Goal: Task Accomplishment & Management: Manage account settings

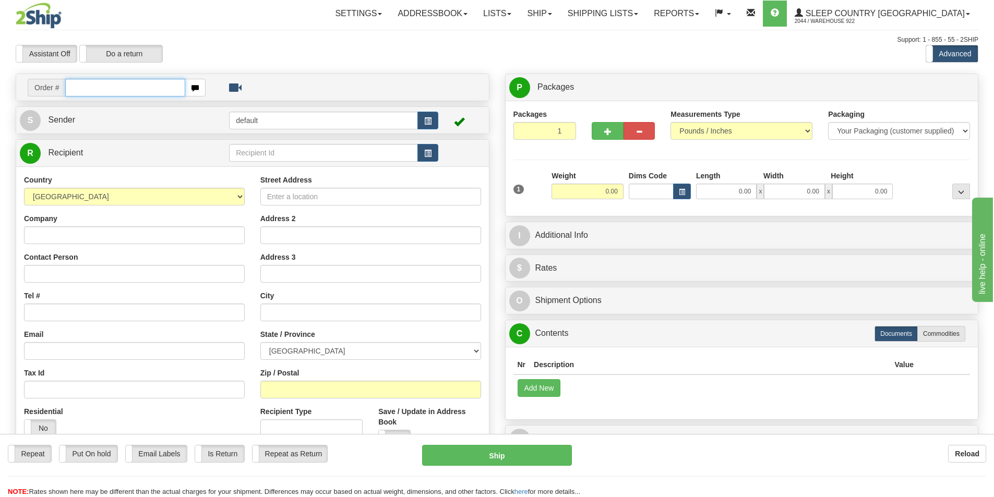
click at [131, 91] on input "text" at bounding box center [125, 88] width 120 height 18
paste input "9000I111939"
type input "9000I111939"
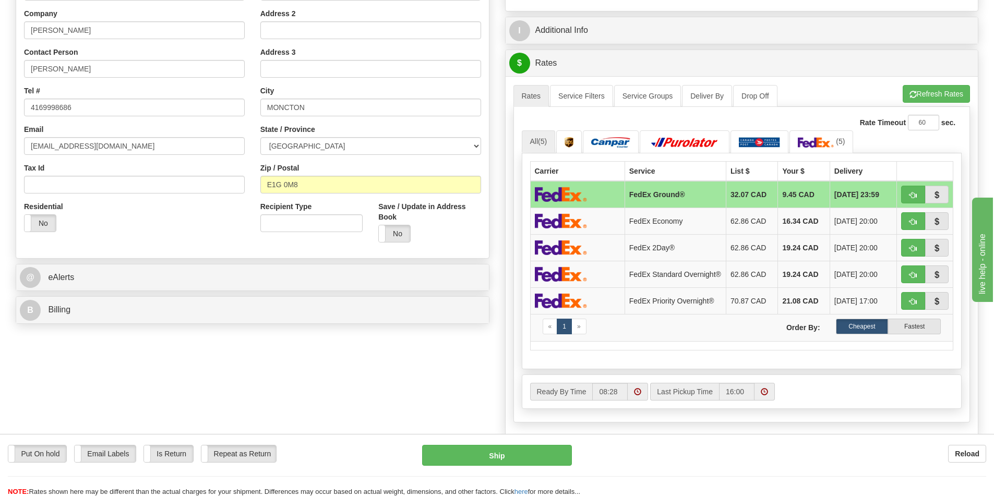
scroll to position [209, 0]
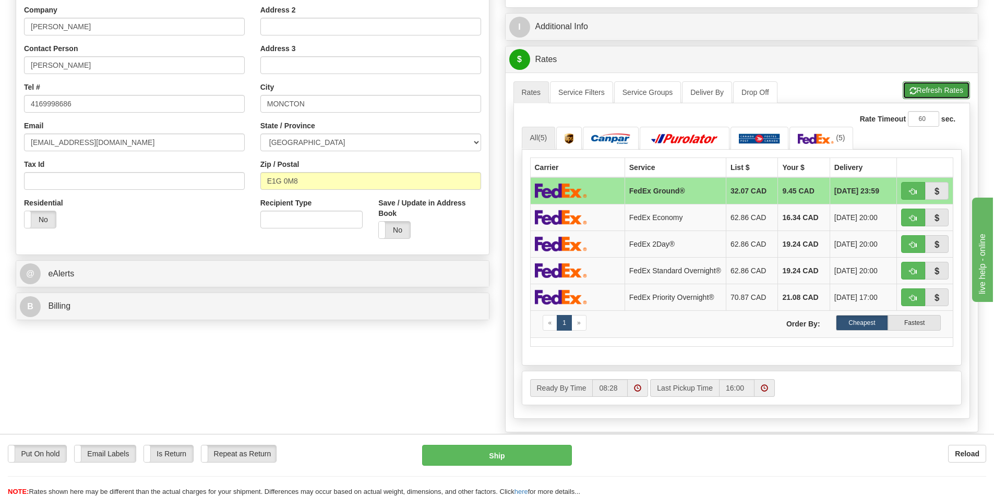
click at [933, 91] on button "Refresh Rates" at bounding box center [936, 90] width 67 height 18
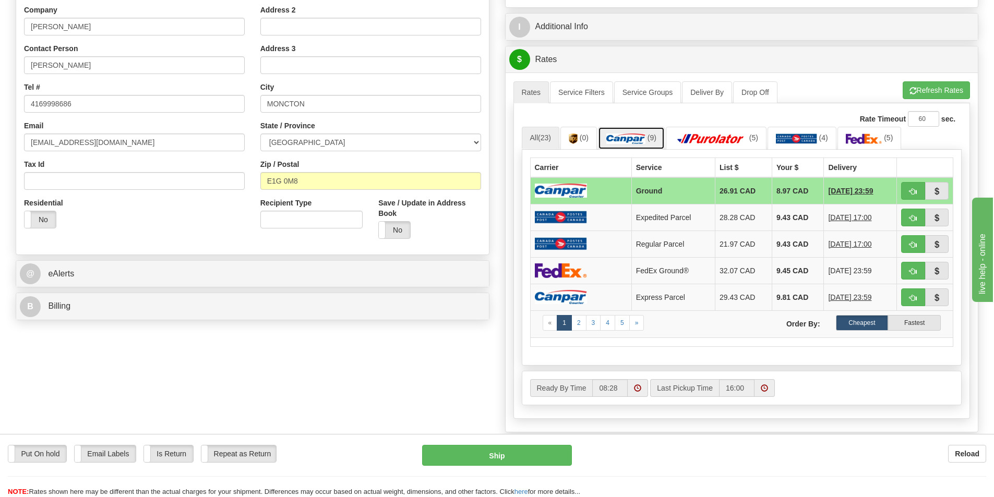
click at [635, 133] on link "(9)" at bounding box center [631, 138] width 67 height 22
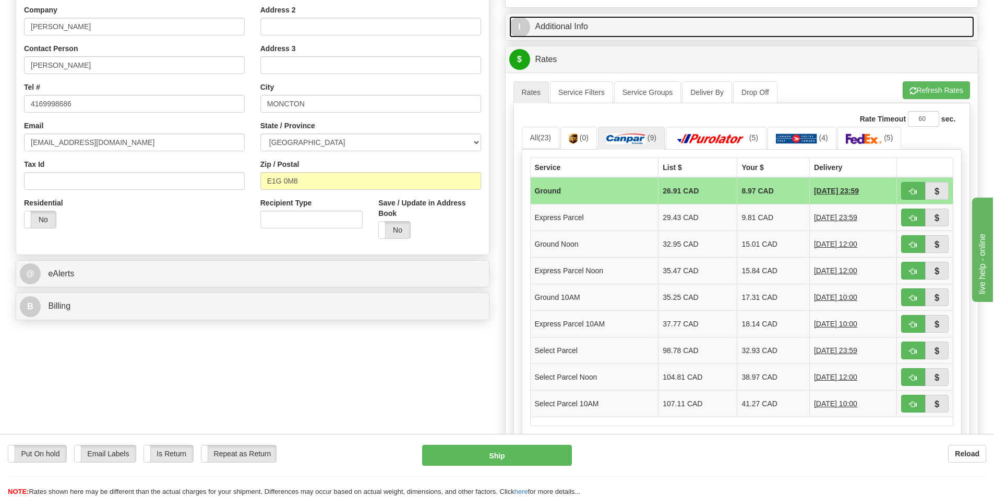
click at [911, 20] on link "I Additional Info" at bounding box center [741, 26] width 465 height 21
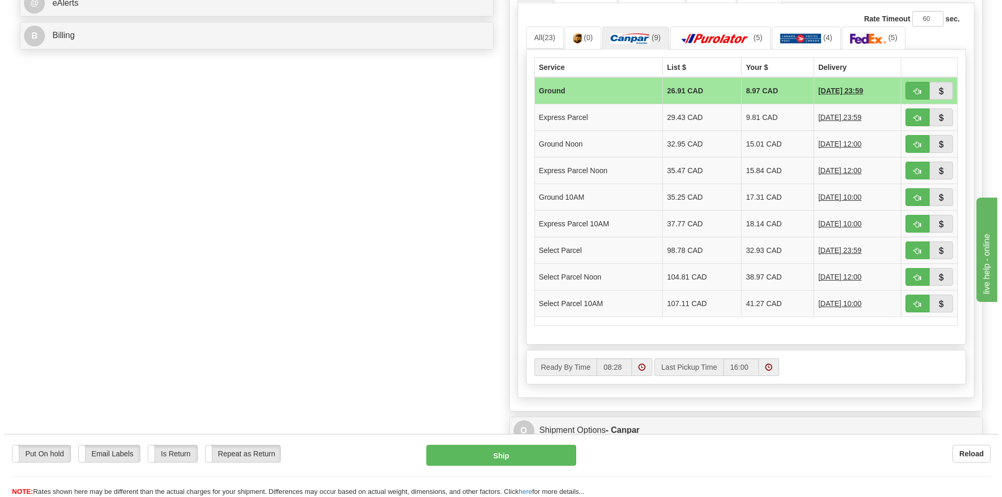
scroll to position [626, 0]
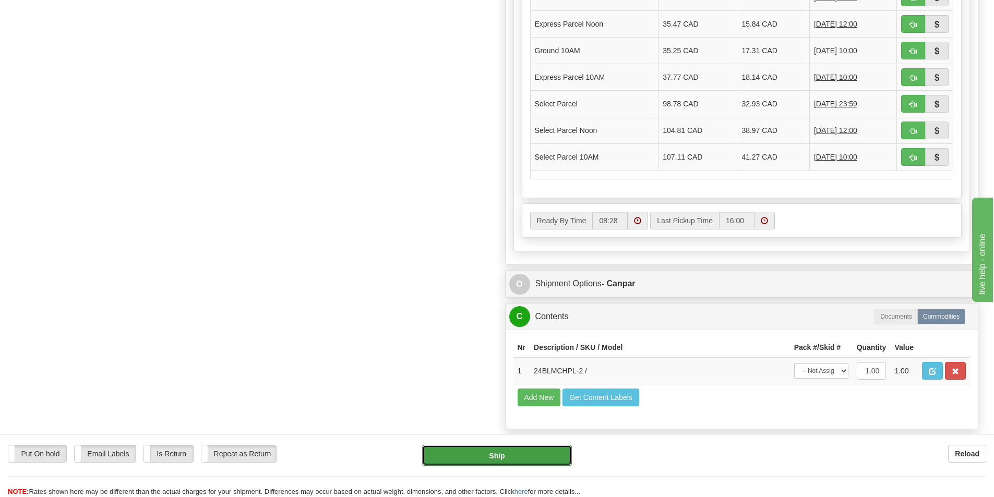
click at [497, 458] on button "Ship" at bounding box center [497, 455] width 150 height 21
type input "1"
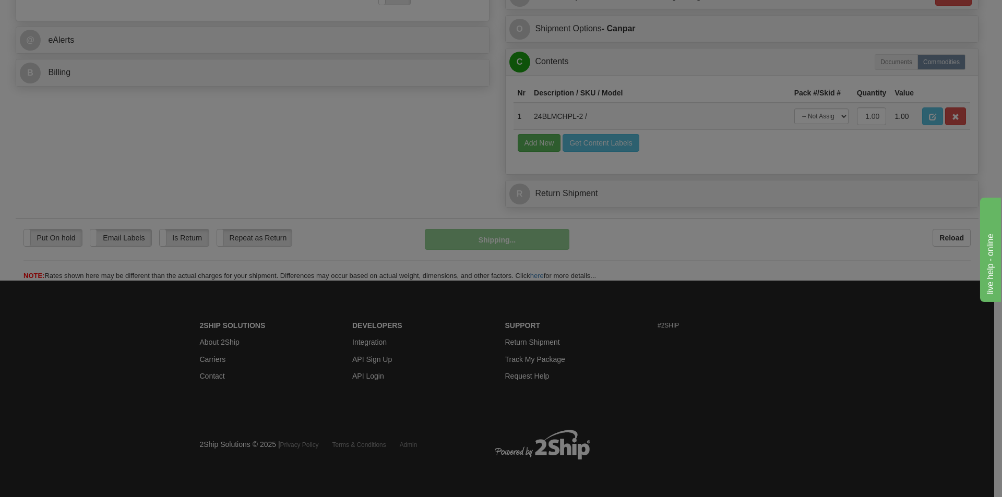
scroll to position [442, 0]
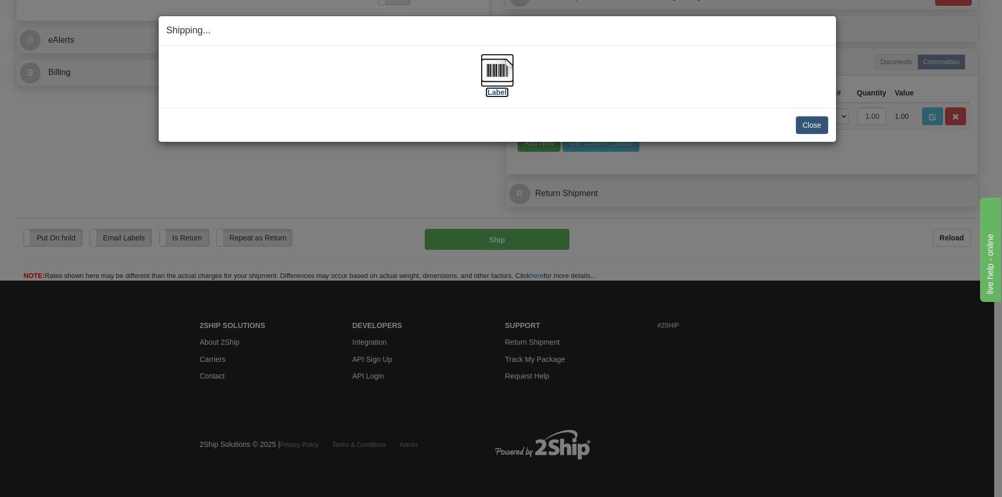
click at [497, 67] on img at bounding box center [496, 70] width 33 height 33
drag, startPoint x: 700, startPoint y: 74, endPoint x: 732, endPoint y: 90, distance: 36.6
click at [700, 74] on div "[Label]" at bounding box center [497, 77] width 662 height 46
click at [810, 126] on button "Close" at bounding box center [812, 125] width 32 height 18
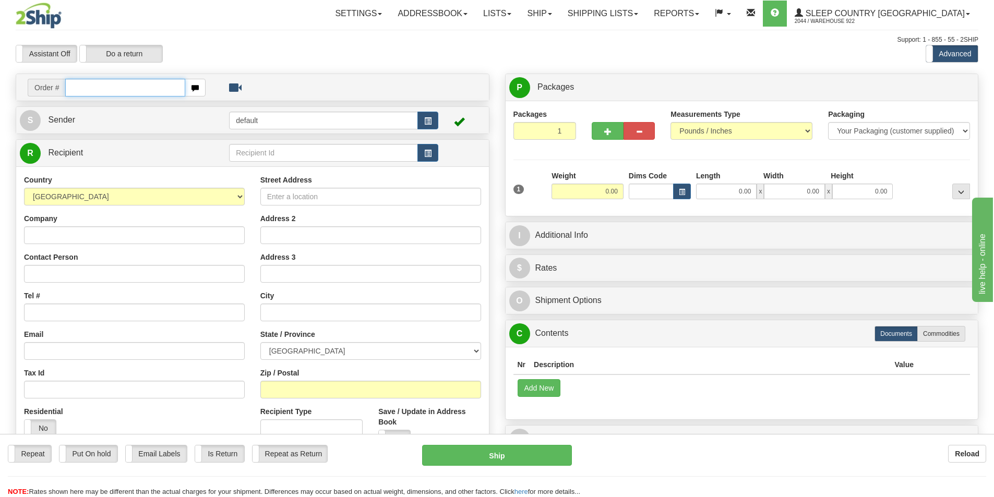
click at [117, 86] on input "text" at bounding box center [125, 88] width 120 height 18
paste input "9000I111728"
type input "9000I111728"
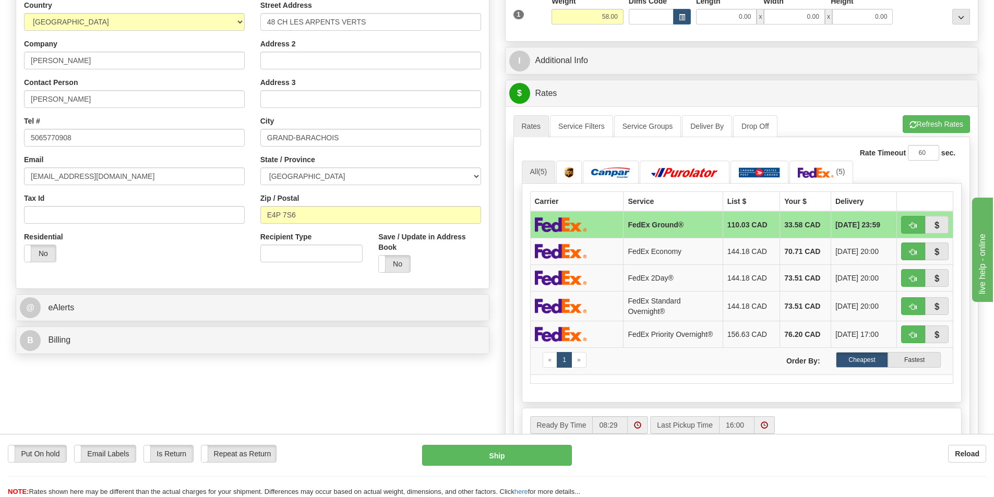
scroll to position [157, 0]
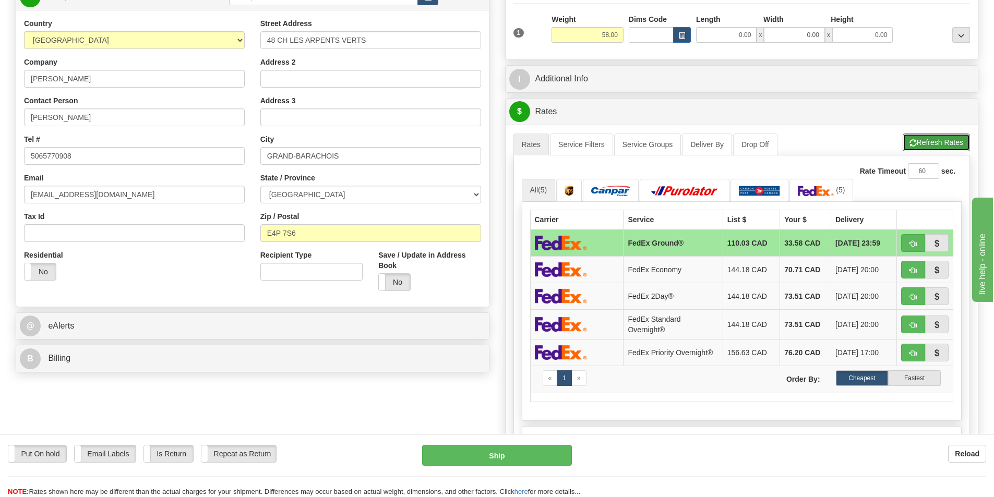
click at [937, 144] on button "Refresh Rates" at bounding box center [936, 143] width 67 height 18
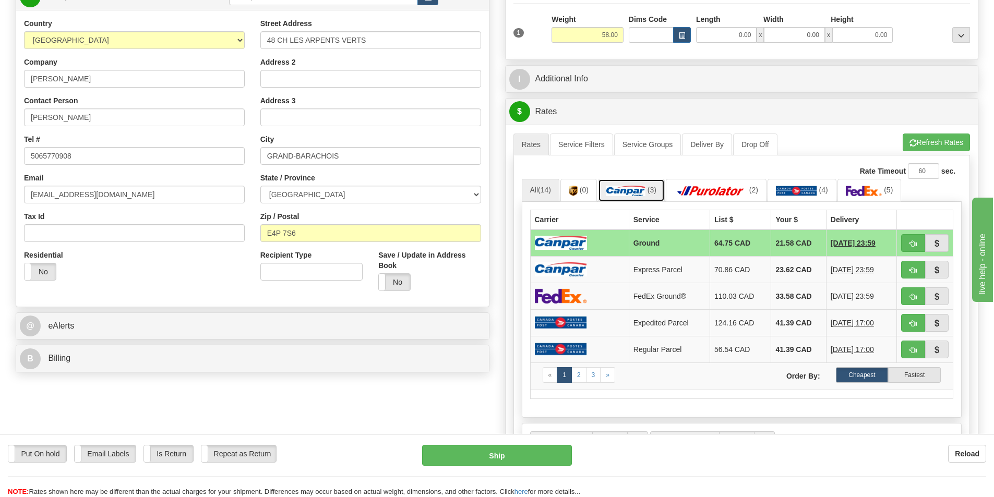
click at [632, 191] on img at bounding box center [625, 191] width 39 height 10
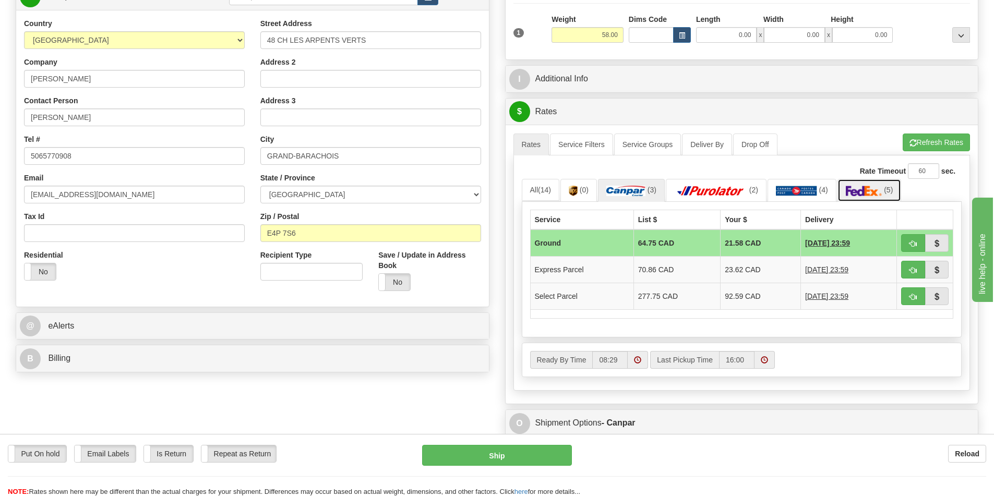
click at [861, 188] on img at bounding box center [864, 191] width 37 height 10
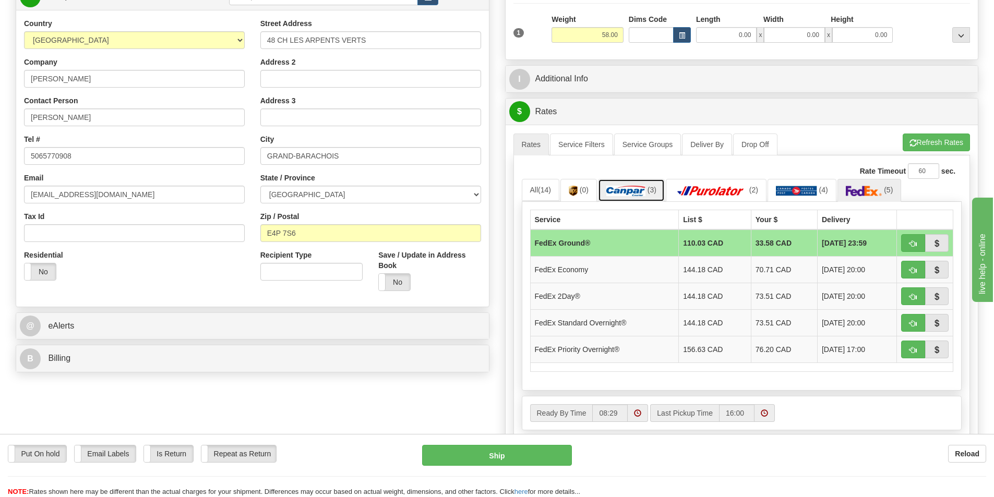
click at [633, 191] on img at bounding box center [625, 191] width 39 height 10
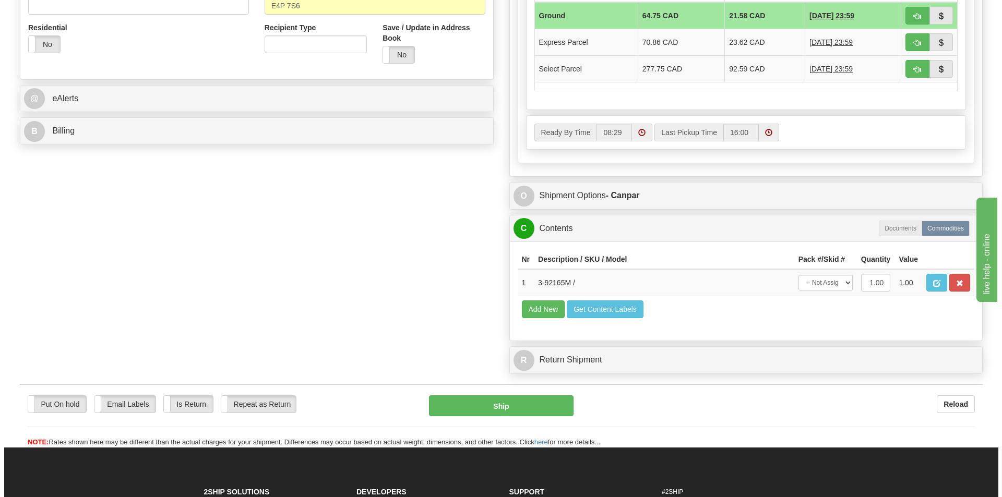
scroll to position [417, 0]
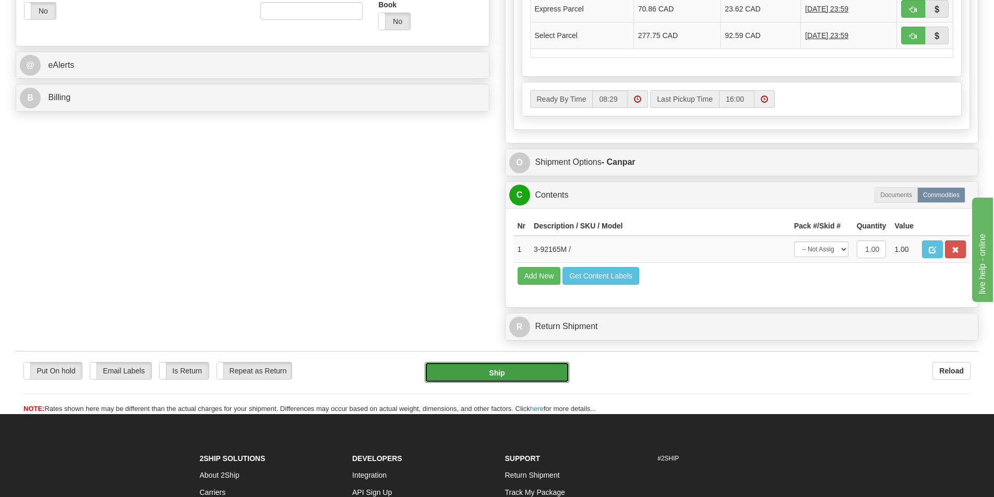
click at [514, 371] on button "Ship" at bounding box center [497, 372] width 145 height 21
type input "1"
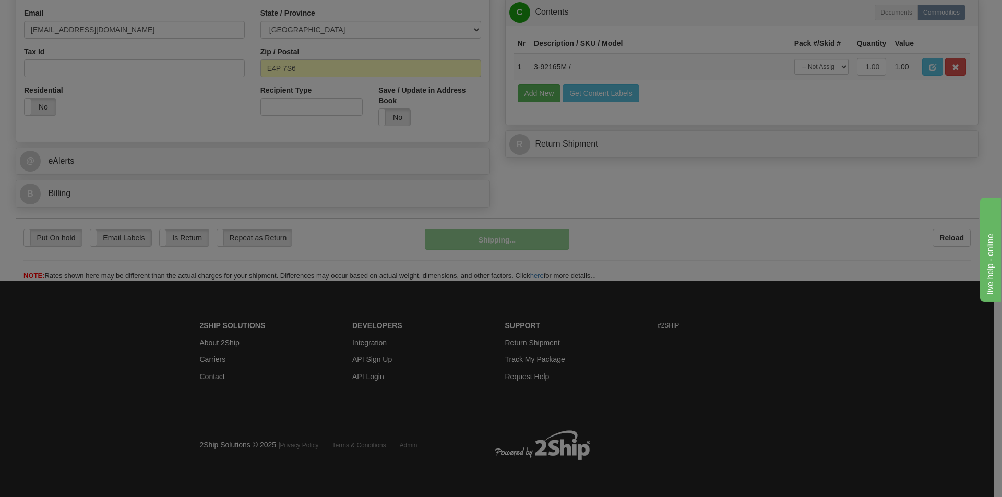
scroll to position [322, 0]
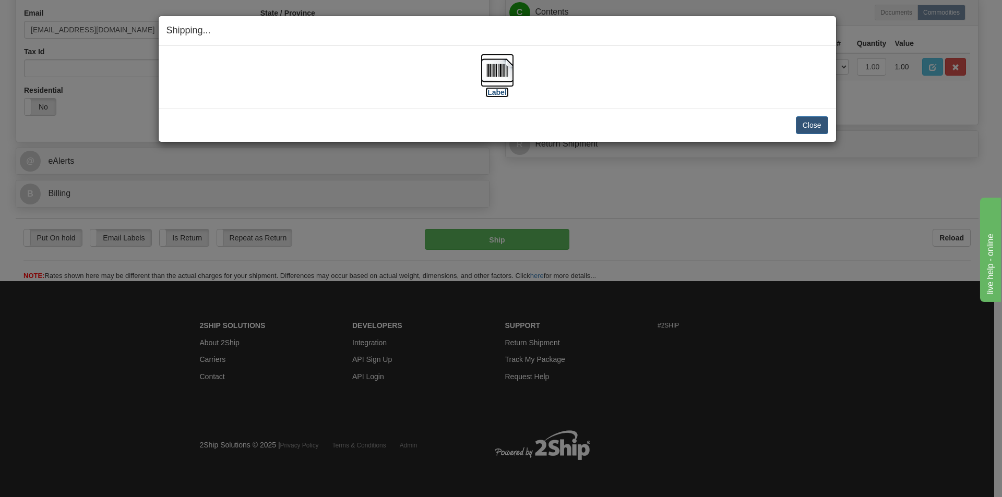
click at [497, 76] on img at bounding box center [496, 70] width 33 height 33
click at [587, 81] on div "[Label]" at bounding box center [497, 77] width 662 height 46
click at [813, 123] on button "Close" at bounding box center [812, 125] width 32 height 18
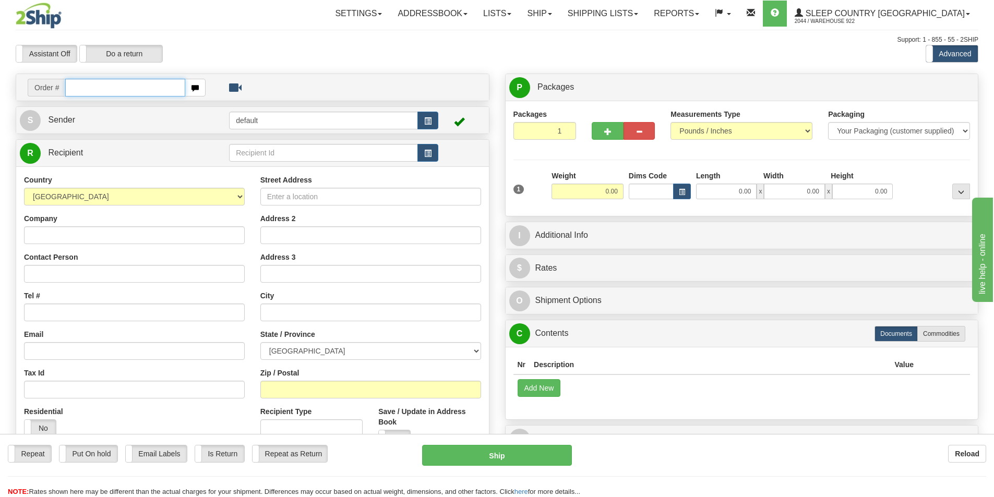
click at [134, 88] on input "text" at bounding box center [125, 88] width 120 height 18
paste input "9000I113970"
type input "9000I113970"
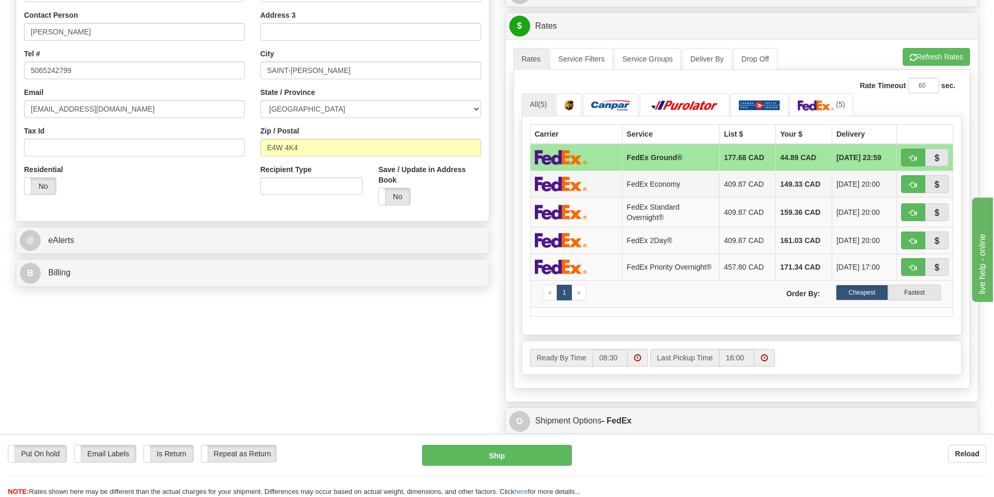
scroll to position [209, 0]
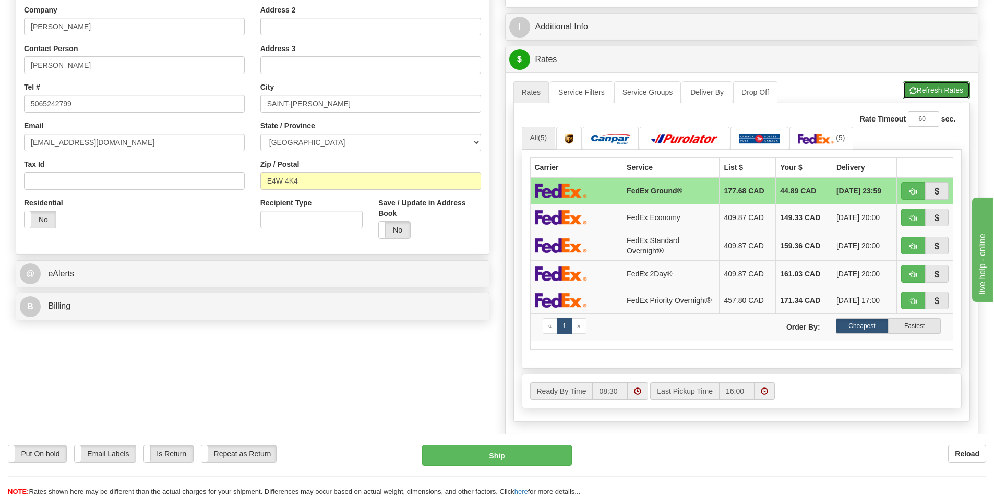
click at [934, 90] on button "Refresh Rates" at bounding box center [936, 90] width 67 height 18
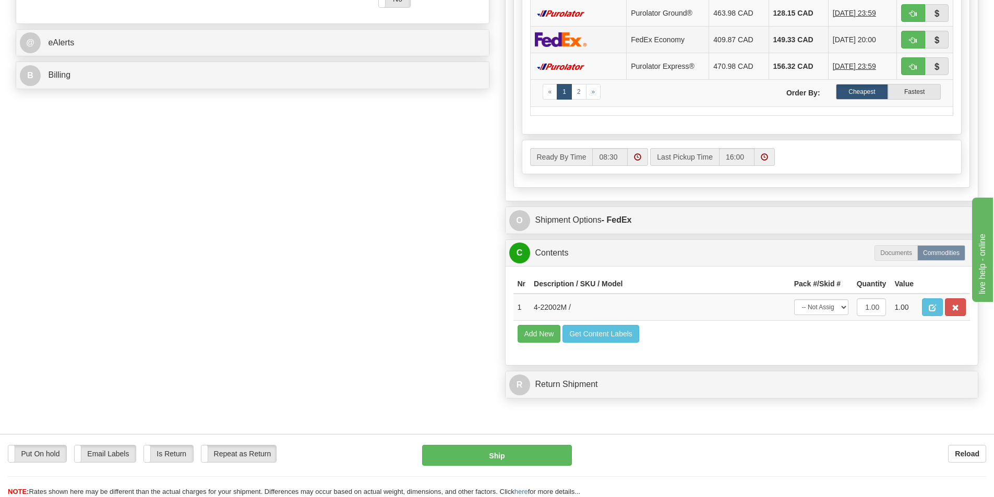
scroll to position [470, 0]
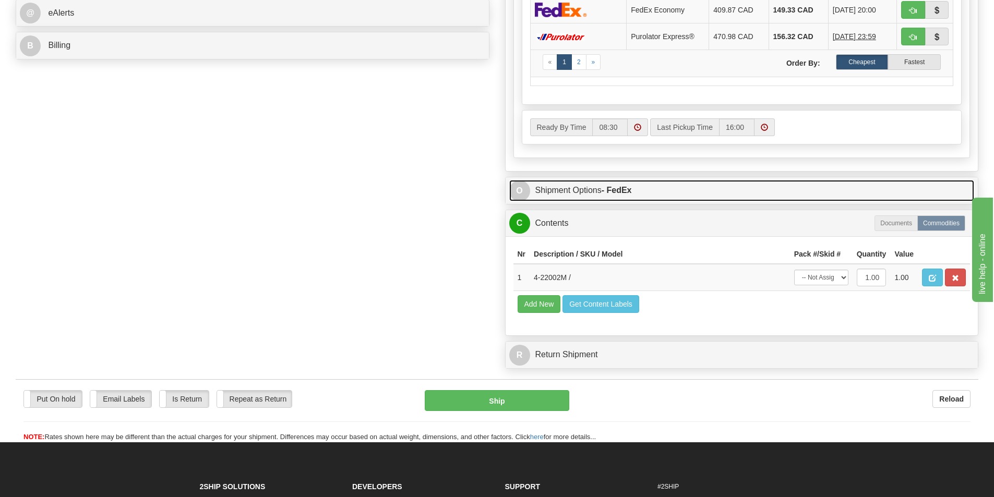
click at [583, 193] on link "O Shipment Options - FedEx" at bounding box center [741, 190] width 465 height 21
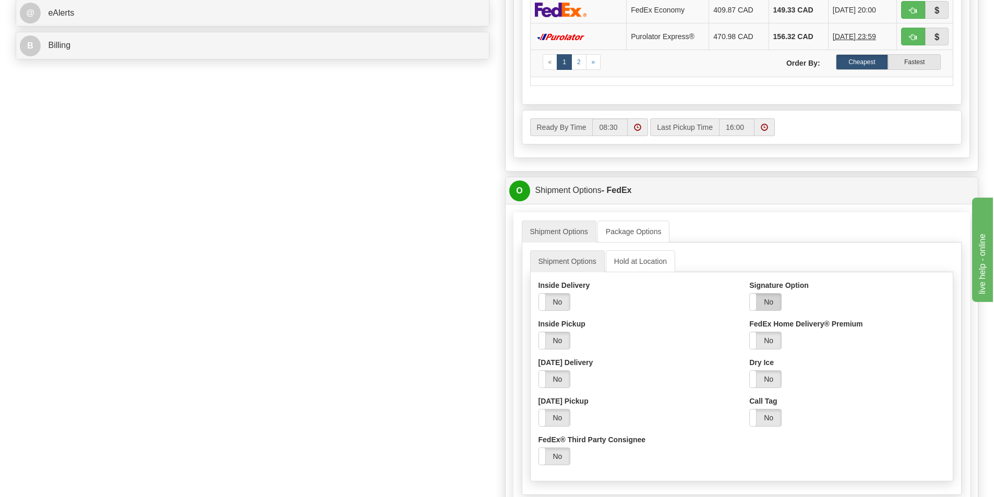
click at [765, 303] on label "No" at bounding box center [765, 302] width 31 height 17
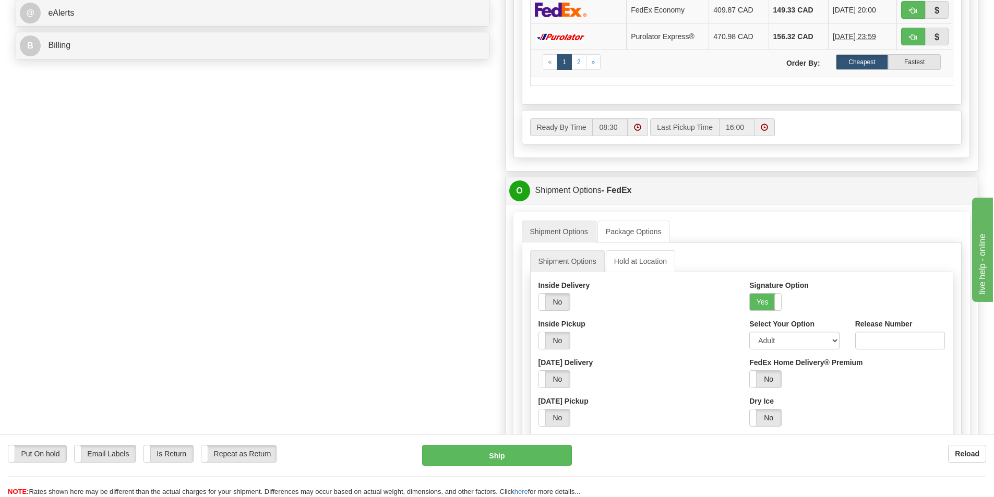
click at [664, 343] on div "Yes No" at bounding box center [636, 341] width 196 height 18
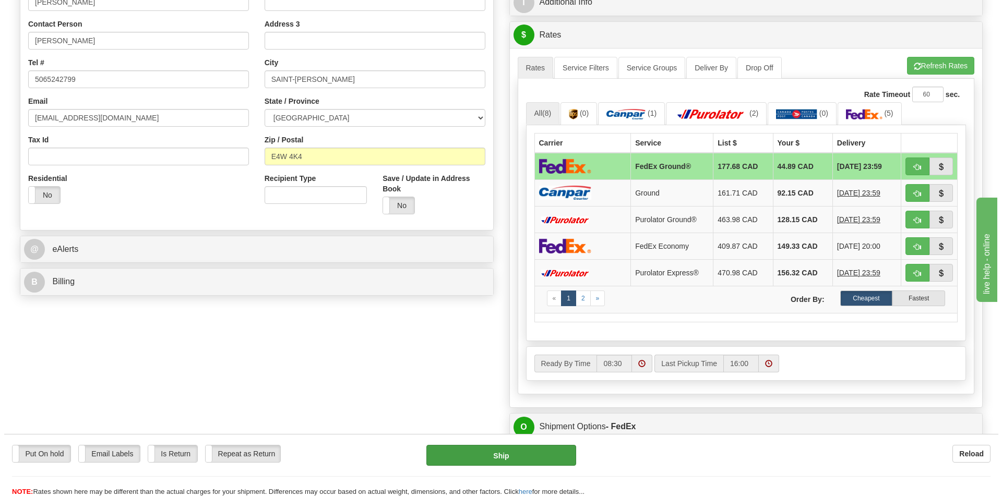
scroll to position [209, 0]
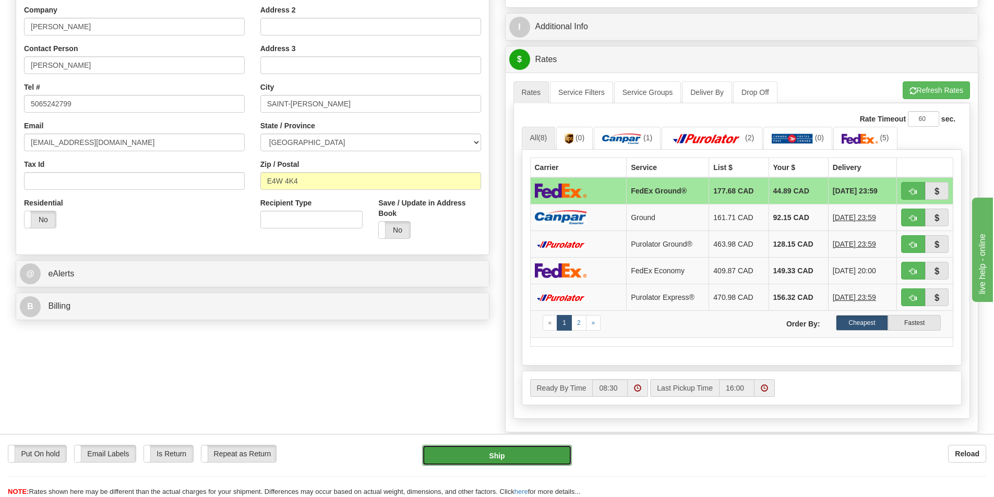
click at [475, 456] on button "Ship" at bounding box center [497, 455] width 150 height 21
type input "92"
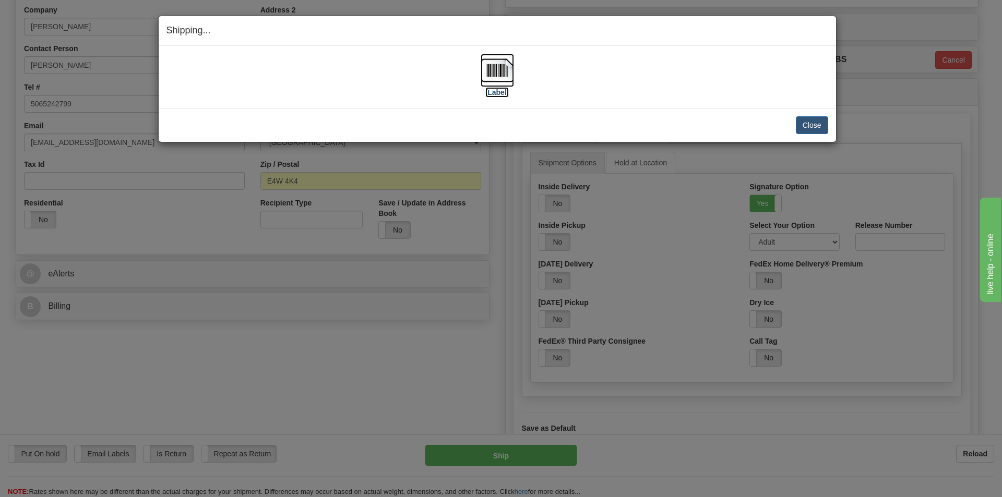
click at [500, 76] on img at bounding box center [496, 70] width 33 height 33
click at [656, 81] on div "[Label]" at bounding box center [497, 77] width 662 height 46
click at [811, 119] on button "Close" at bounding box center [812, 125] width 32 height 18
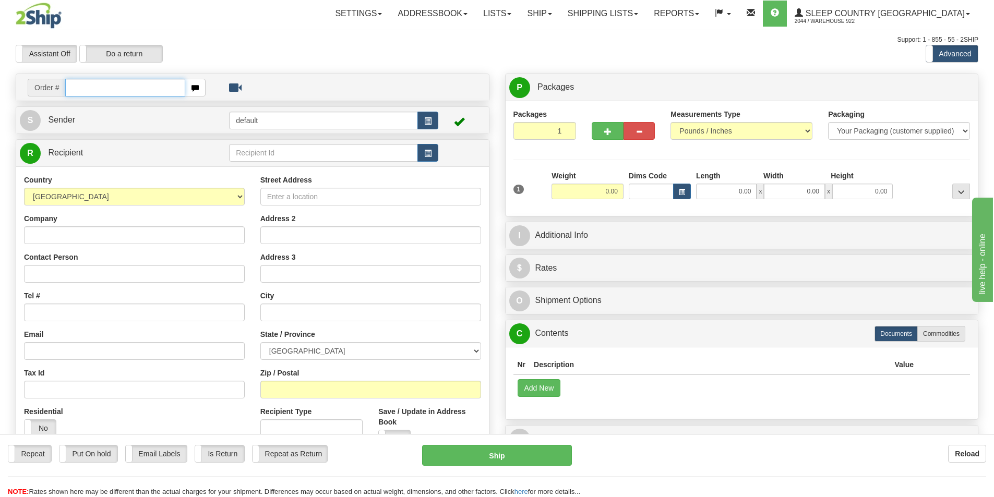
click at [145, 87] on input "text" at bounding box center [125, 88] width 120 height 18
paste input "9000I112240"
type input "9000I112240"
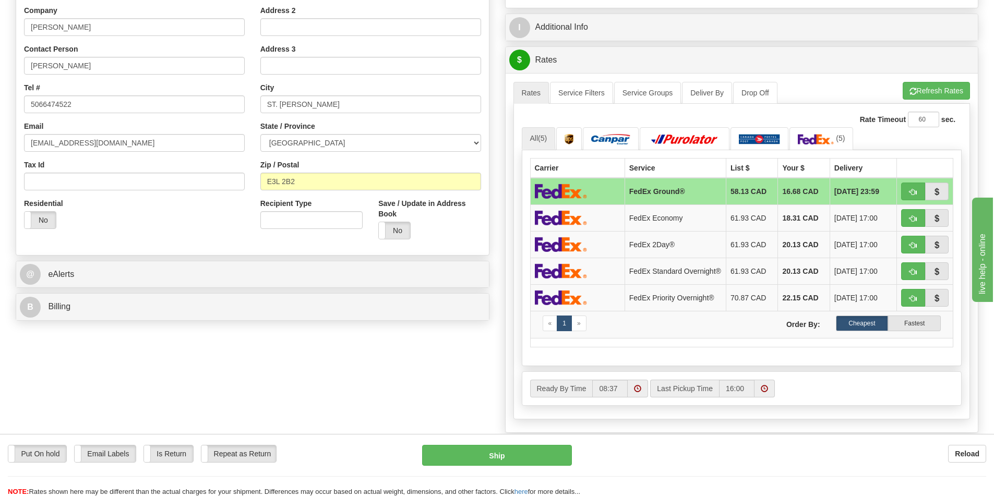
scroll to position [209, 0]
click at [940, 90] on button "Refresh Rates" at bounding box center [936, 90] width 67 height 18
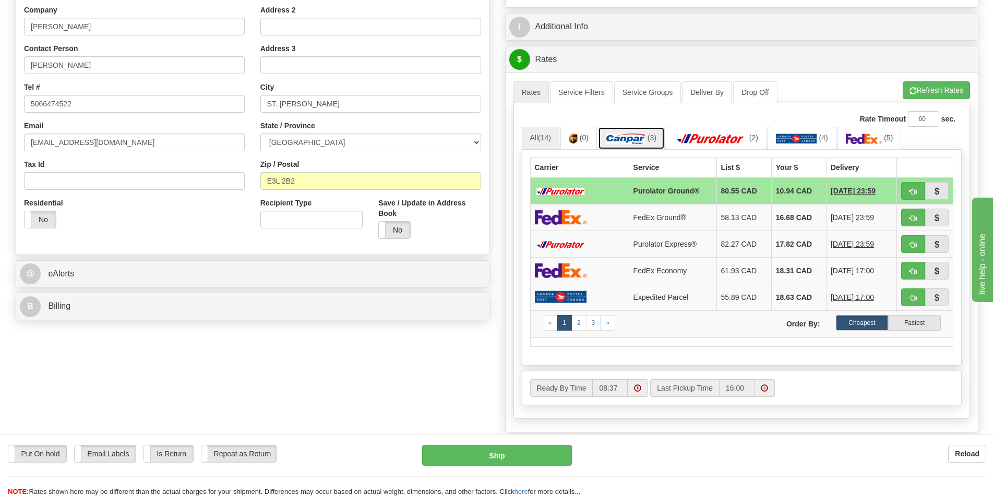
click at [639, 133] on link "(3)" at bounding box center [631, 138] width 67 height 22
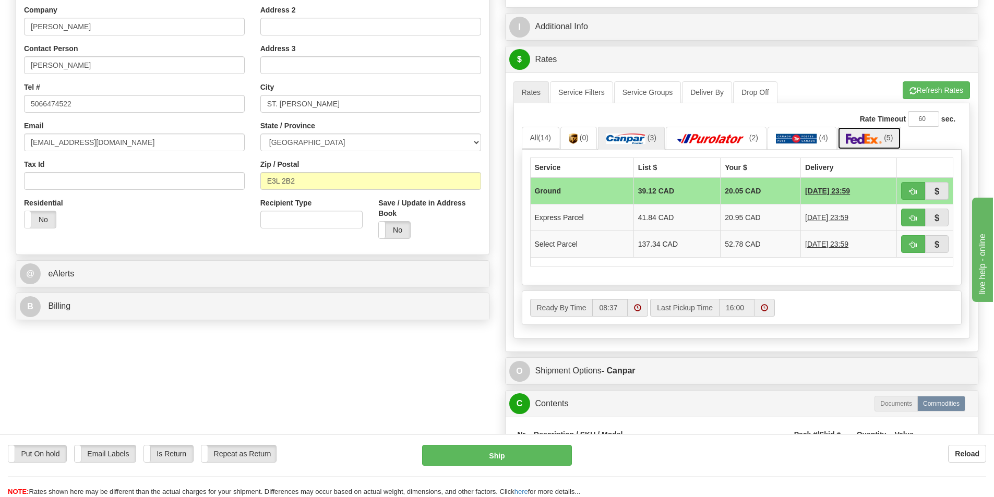
click at [863, 140] on img at bounding box center [864, 139] width 37 height 10
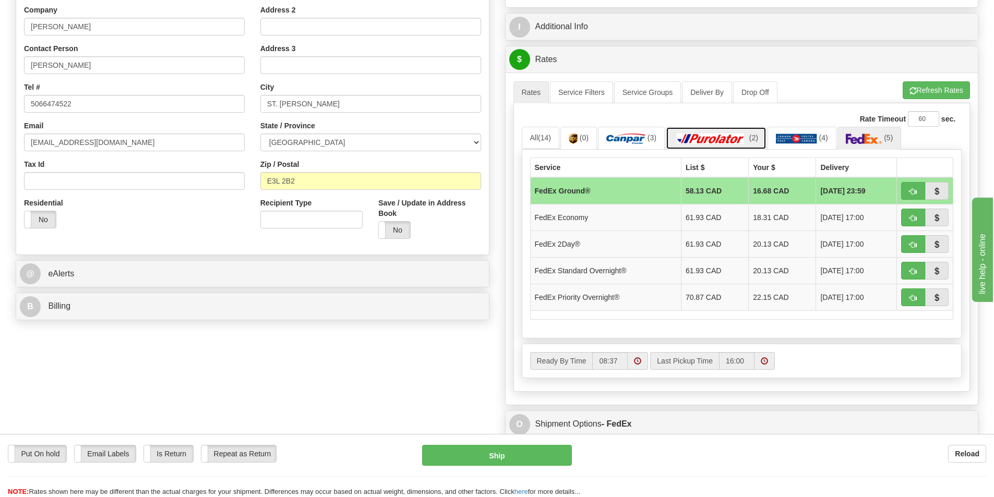
click at [718, 137] on img at bounding box center [710, 139] width 73 height 10
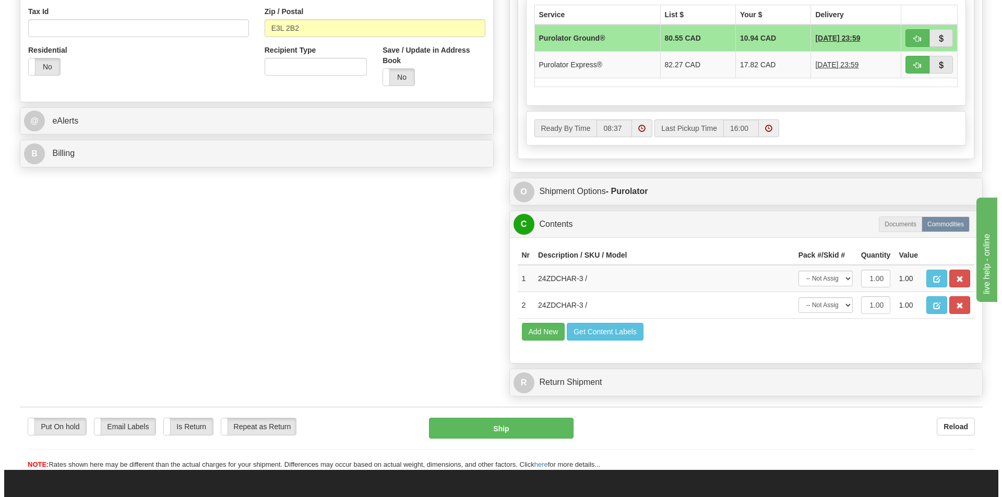
scroll to position [365, 0]
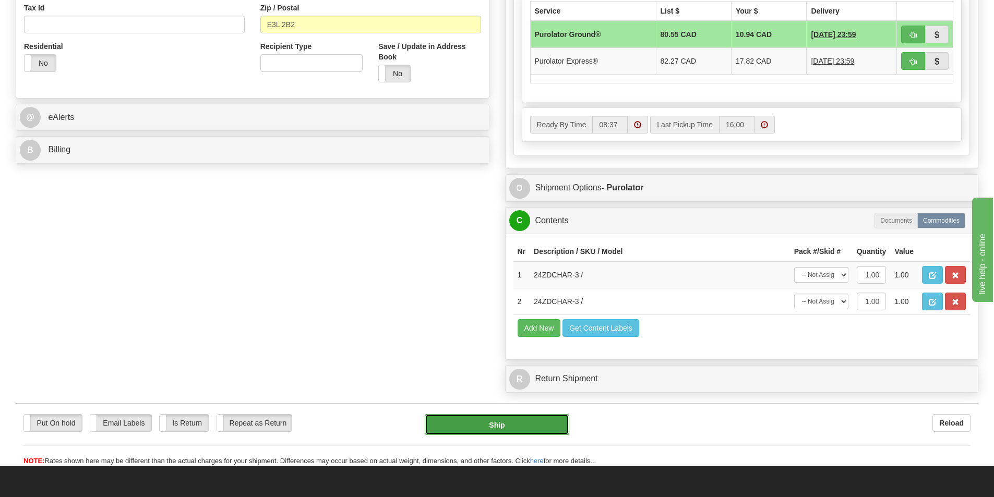
click at [506, 429] on button "Ship" at bounding box center [497, 424] width 145 height 21
type input "260"
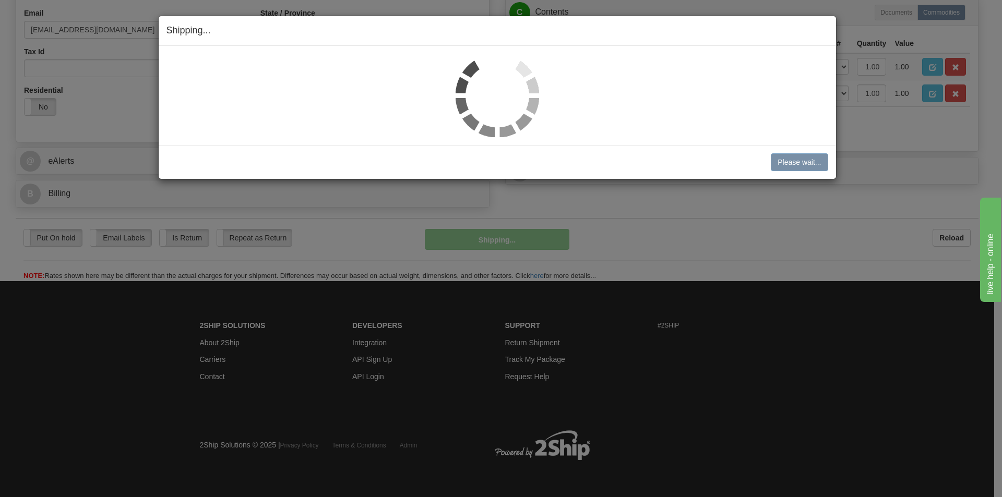
scroll to position [322, 0]
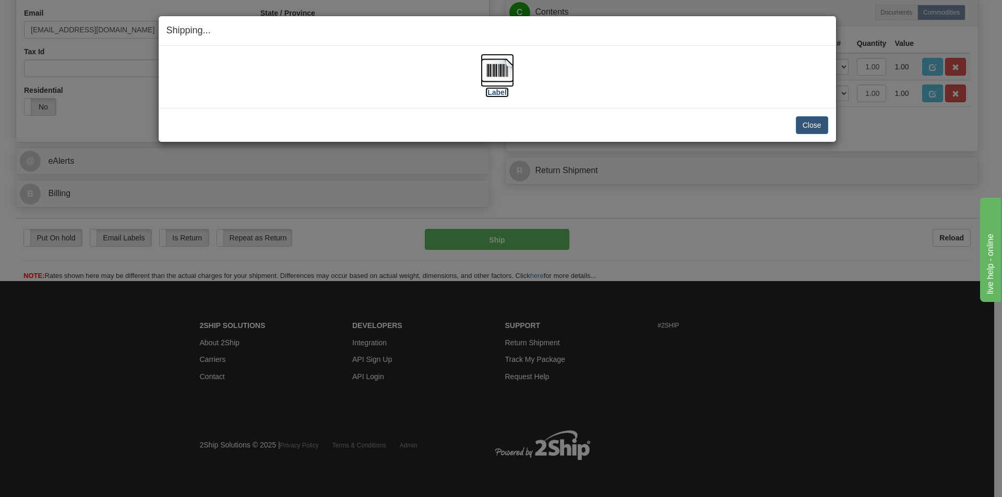
click at [498, 74] on img at bounding box center [496, 70] width 33 height 33
drag, startPoint x: 721, startPoint y: 66, endPoint x: 720, endPoint y: 74, distance: 7.8
click at [721, 66] on div "[Label]" at bounding box center [497, 77] width 662 height 46
click at [806, 126] on button "Close" at bounding box center [812, 125] width 32 height 18
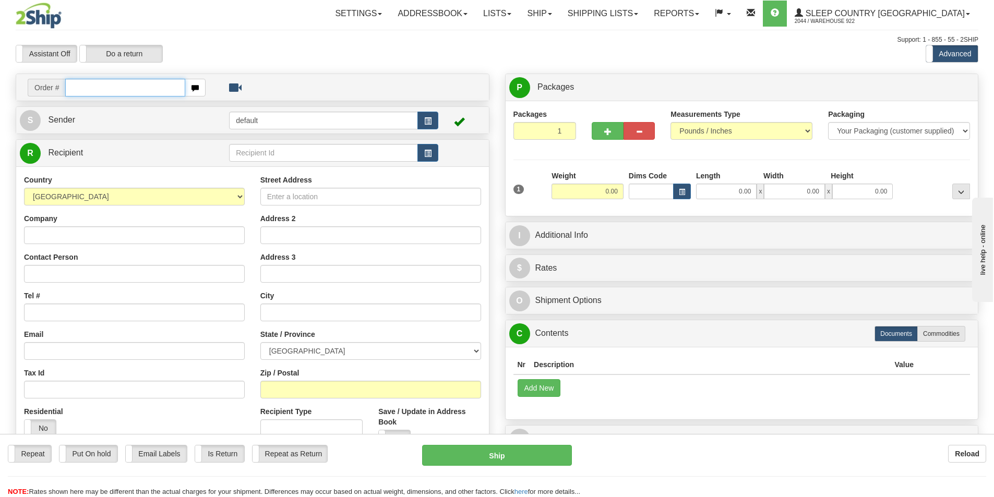
click at [108, 91] on input "text" at bounding box center [125, 88] width 120 height 18
paste input "9000I114423"
type input "9000I114423"
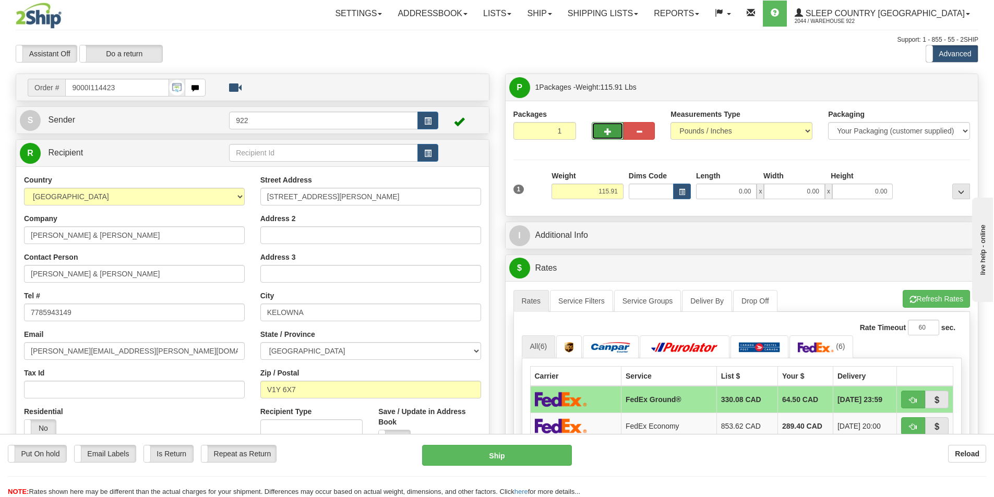
click at [604, 131] on span "button" at bounding box center [607, 131] width 7 height 7
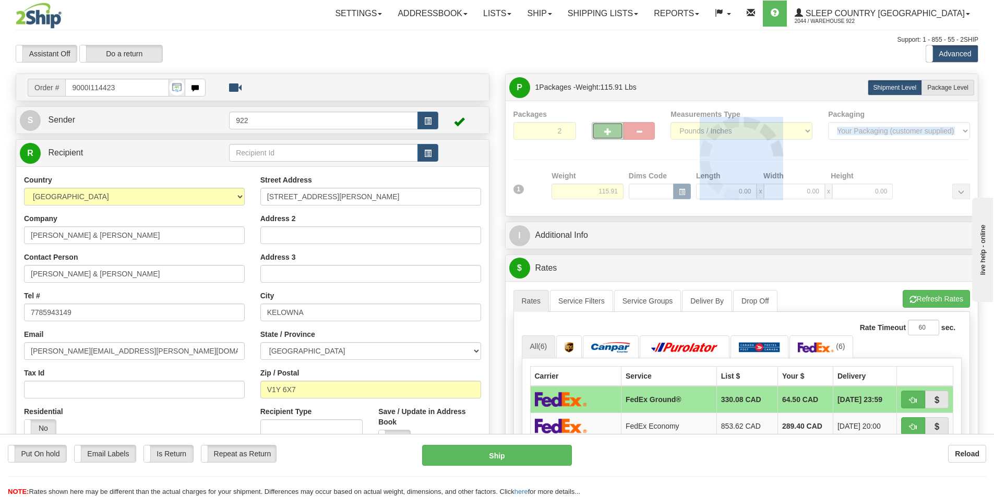
click at [604, 131] on div "Packages 2 1 Measurements Type" at bounding box center [741, 158] width 457 height 99
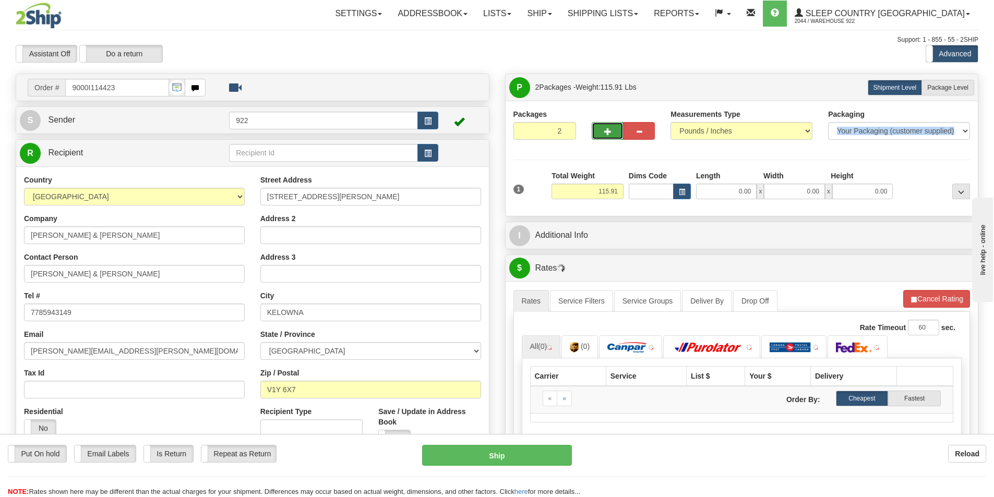
click at [604, 131] on span "button" at bounding box center [607, 131] width 7 height 7
type input "3"
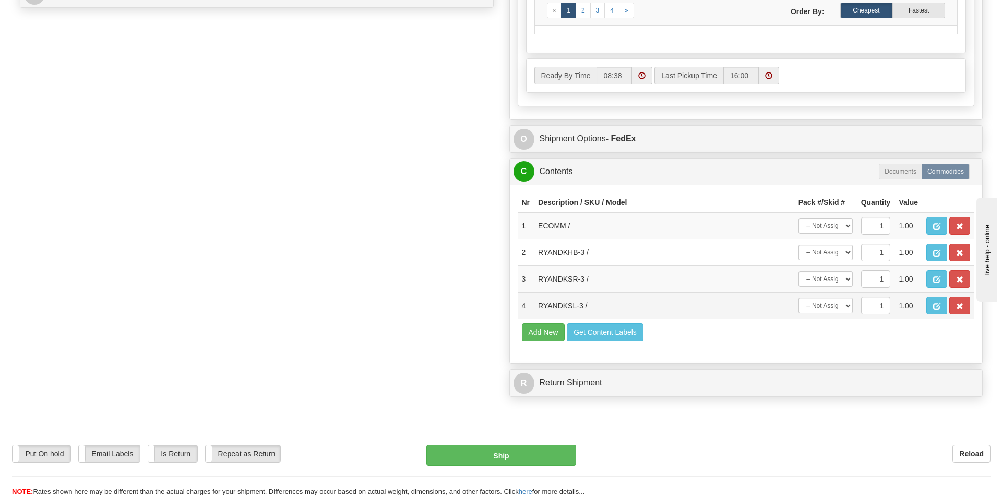
scroll to position [522, 0]
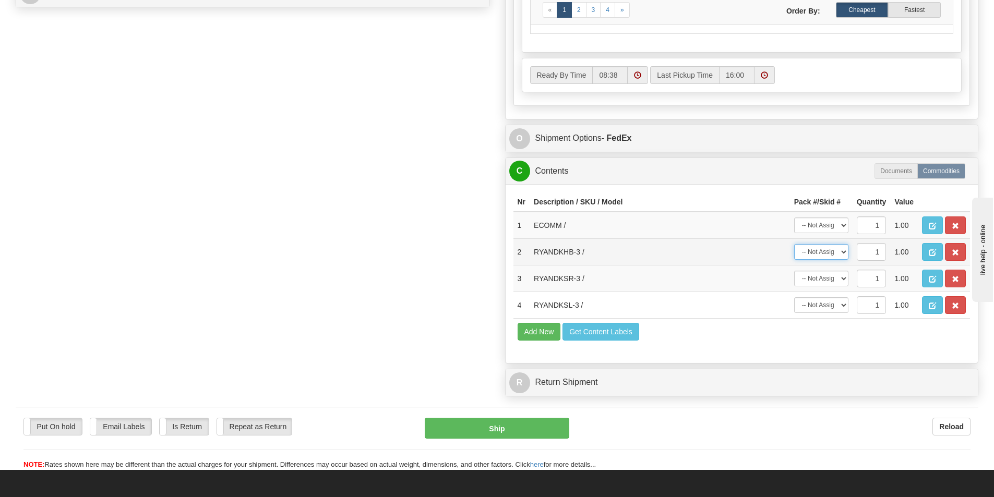
click at [840, 253] on select "-- Not Assigned -- Package 1 Package 2 Package 3" at bounding box center [821, 252] width 54 height 16
select select "0"
click at [794, 244] on select "-- Not Assigned -- Package 1 Package 2 Package 3" at bounding box center [821, 252] width 54 height 16
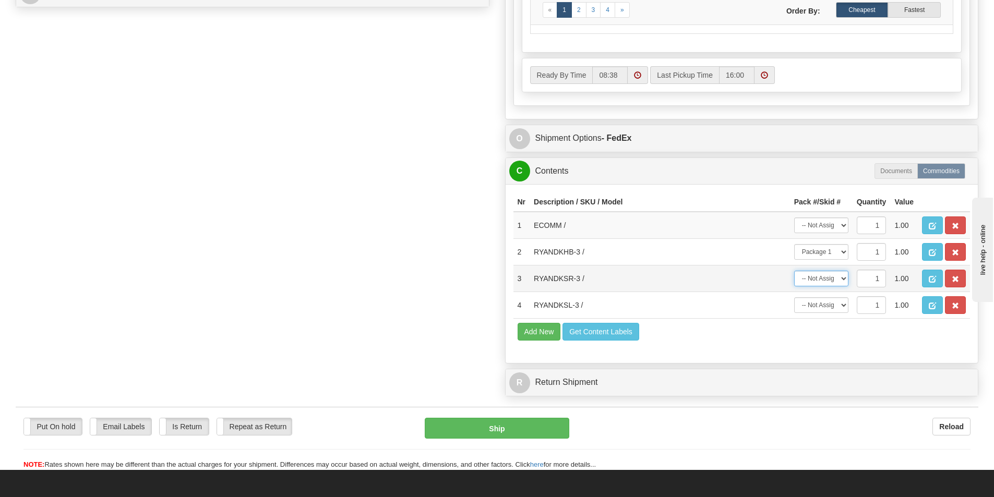
click at [844, 280] on select "-- Not Assigned -- Package 1 Package 2 Package 3" at bounding box center [821, 279] width 54 height 16
select select "1"
click at [794, 271] on select "-- Not Assigned -- Package 1 Package 2 Package 3" at bounding box center [821, 279] width 54 height 16
click at [843, 308] on select "-- Not Assigned -- Package 1 Package 2 Package 3" at bounding box center [821, 305] width 54 height 16
select select "2"
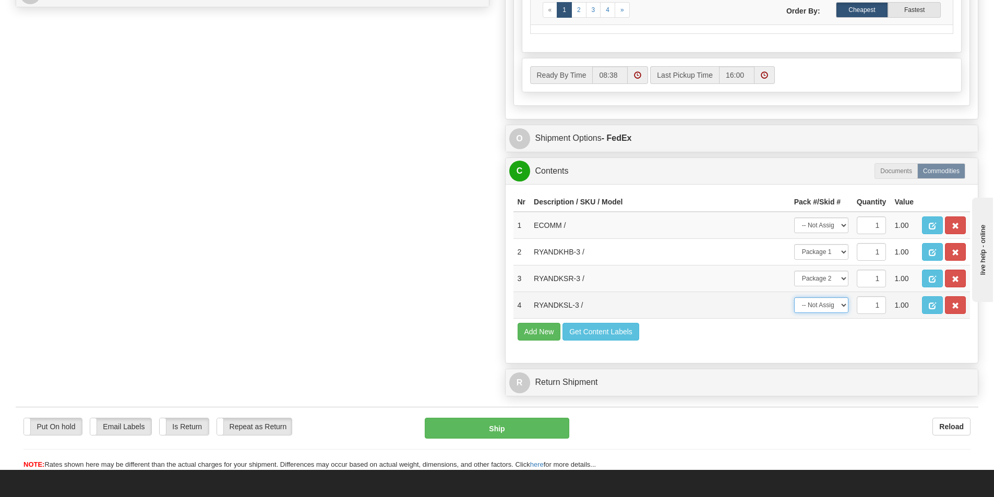
click at [794, 297] on select "-- Not Assigned -- Package 1 Package 2 Package 3" at bounding box center [821, 305] width 54 height 16
click at [845, 229] on select "-- Not Assigned -- Package 1 Package 2 Package 3" at bounding box center [821, 226] width 54 height 16
select select "0"
click at [794, 218] on select "-- Not Assigned -- Package 1 Package 2 Package 3" at bounding box center [821, 226] width 54 height 16
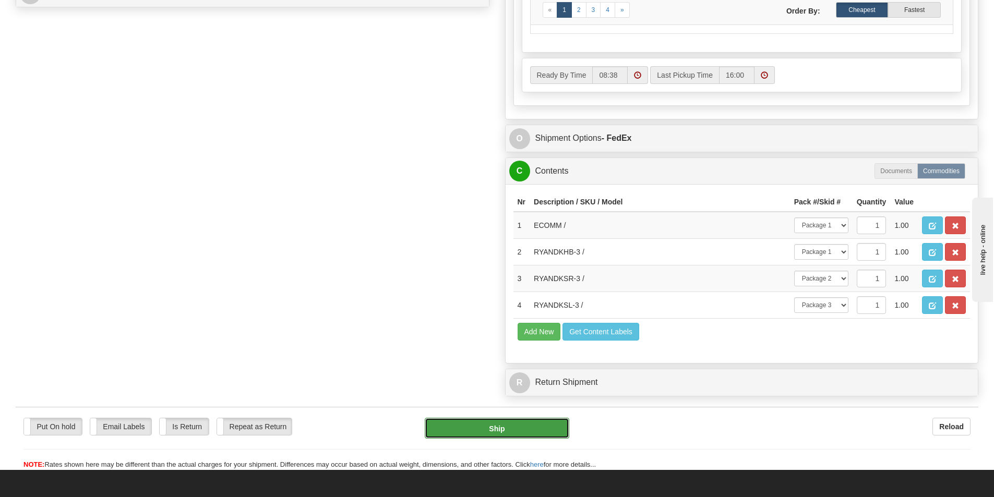
click at [520, 426] on button "Ship" at bounding box center [497, 428] width 145 height 21
type input "92"
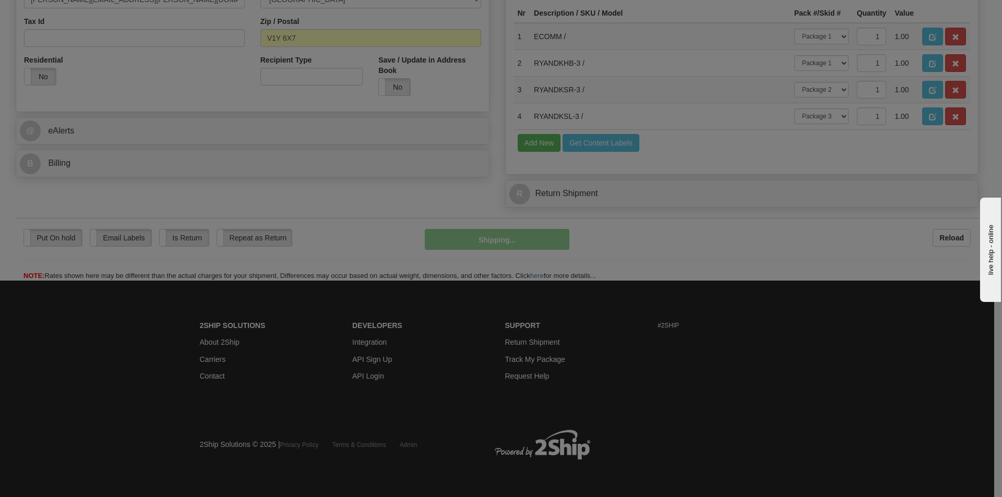
scroll to position [352, 0]
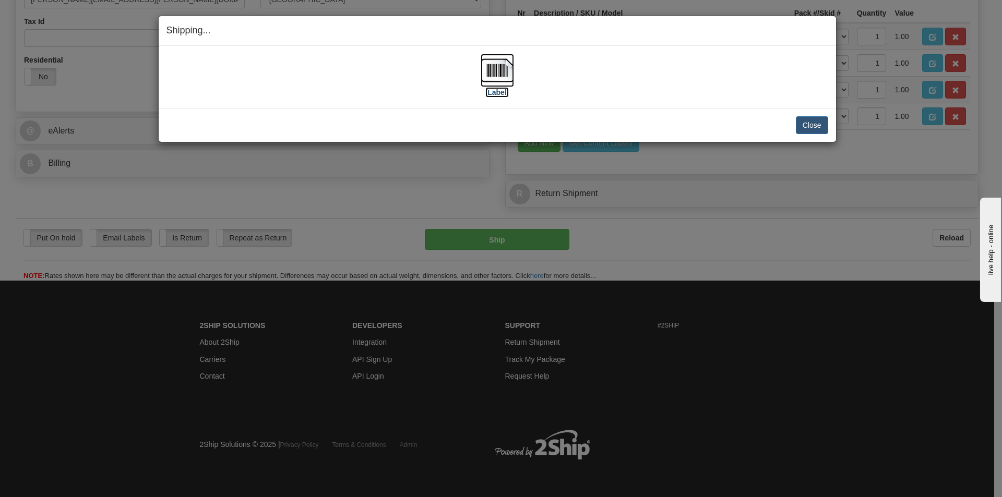
click at [490, 66] on img at bounding box center [496, 70] width 33 height 33
click at [611, 90] on div "[Label]" at bounding box center [497, 77] width 662 height 46
click at [808, 126] on button "Close" at bounding box center [812, 125] width 32 height 18
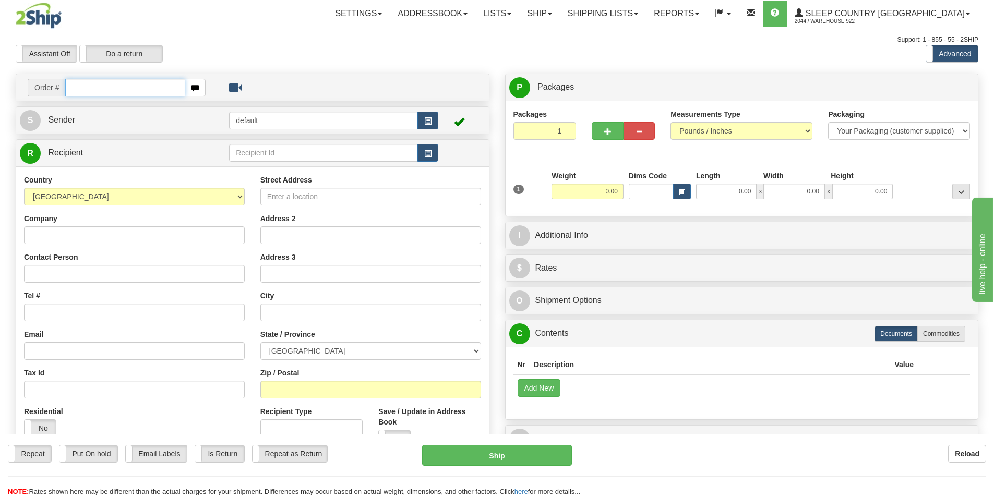
click at [99, 92] on input "text" at bounding box center [125, 88] width 120 height 18
paste input "9000I114660"
type input "9000I114660"
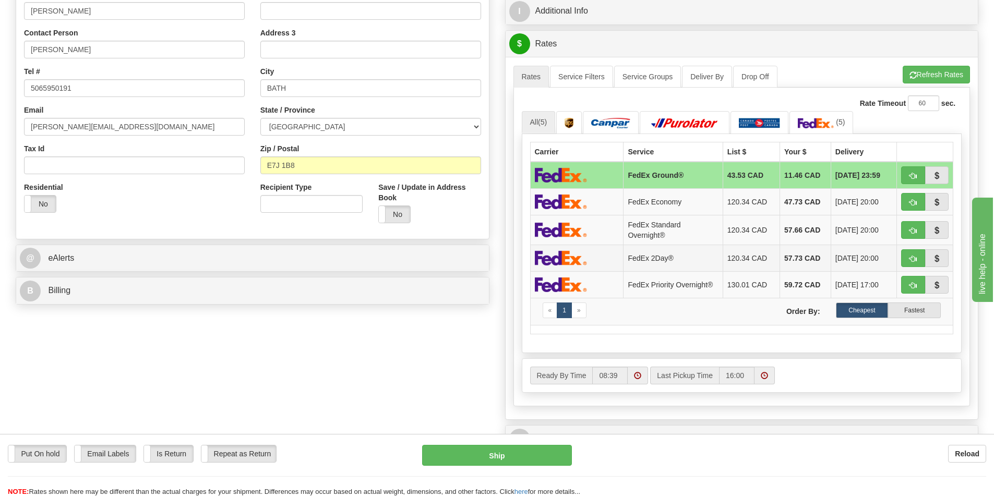
scroll to position [209, 0]
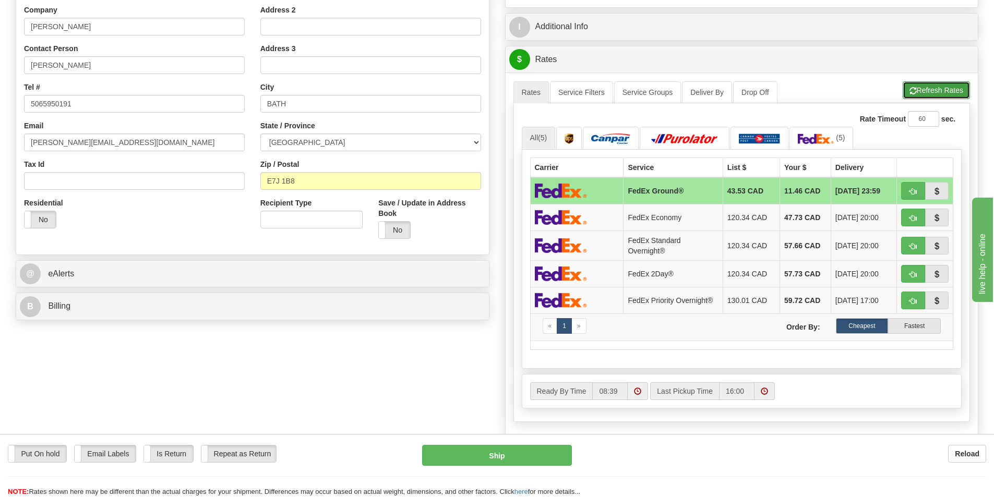
click at [921, 89] on button "Refresh Rates" at bounding box center [936, 90] width 67 height 18
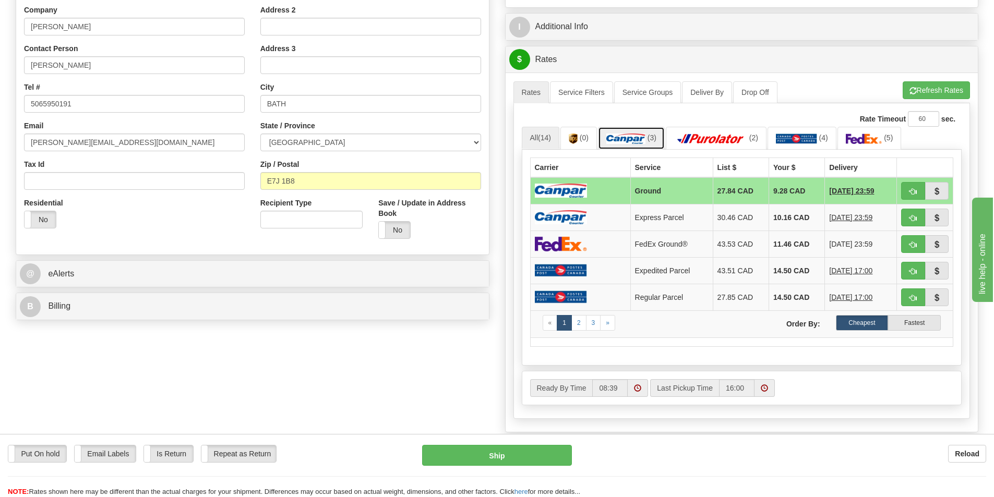
click at [632, 136] on img at bounding box center [625, 139] width 39 height 10
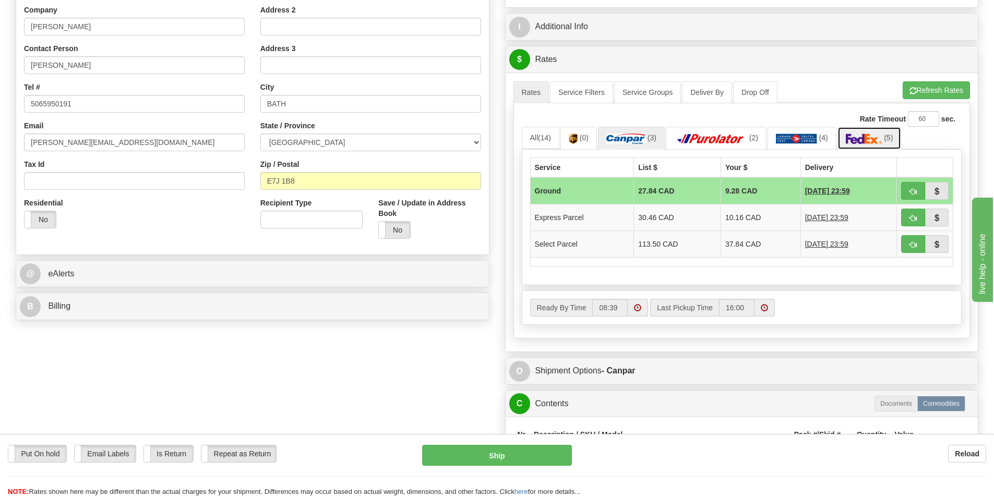
click at [856, 138] on img at bounding box center [864, 139] width 37 height 10
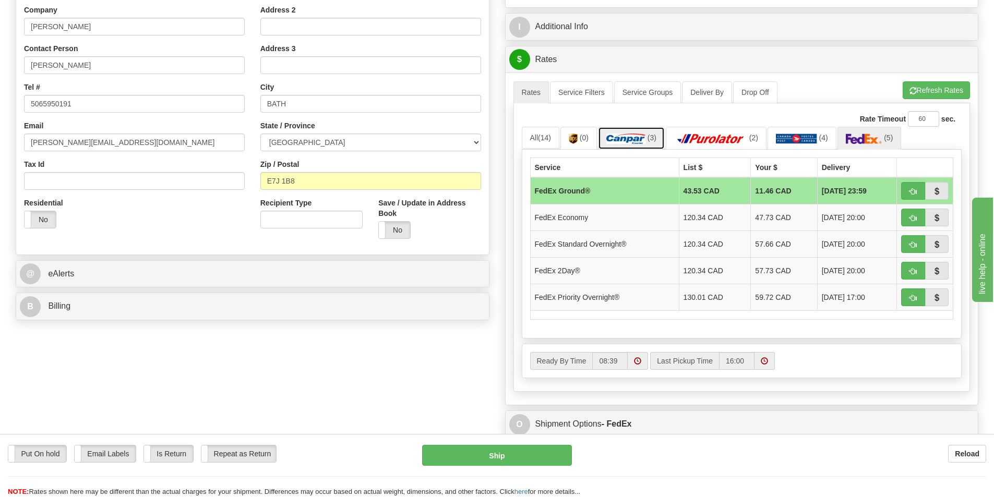
click at [625, 136] on img at bounding box center [625, 139] width 39 height 10
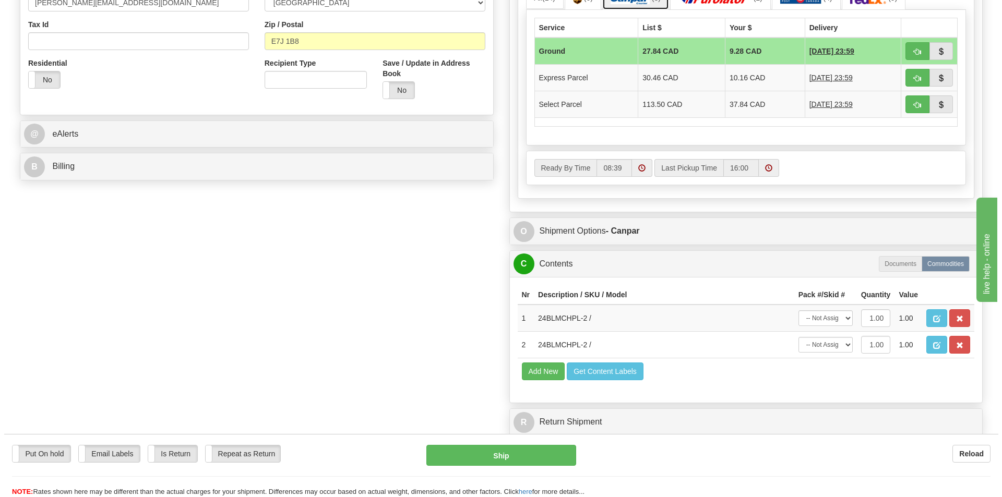
scroll to position [417, 0]
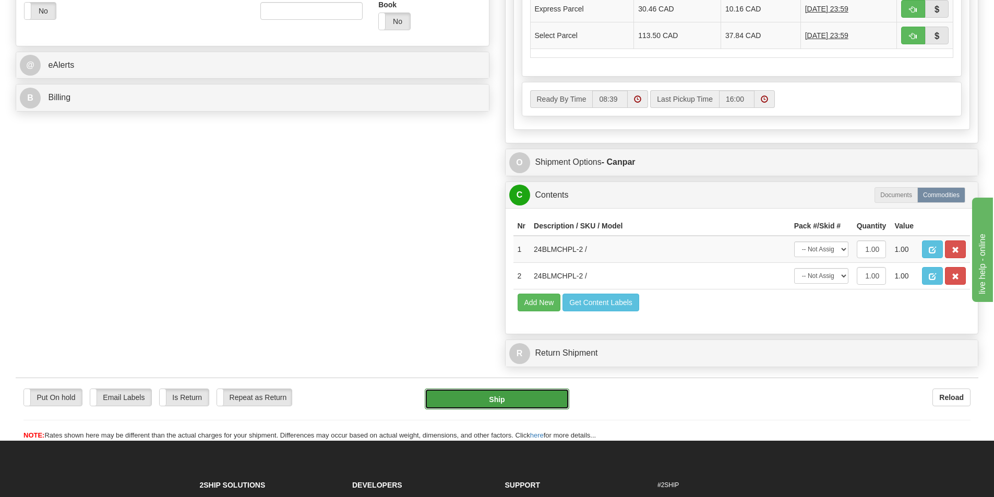
click at [526, 401] on button "Ship" at bounding box center [497, 399] width 145 height 21
type input "1"
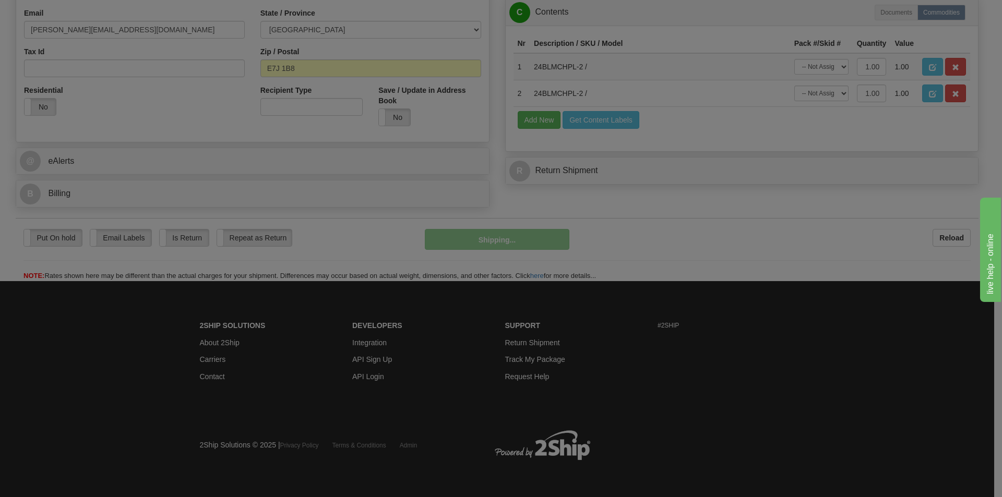
scroll to position [322, 0]
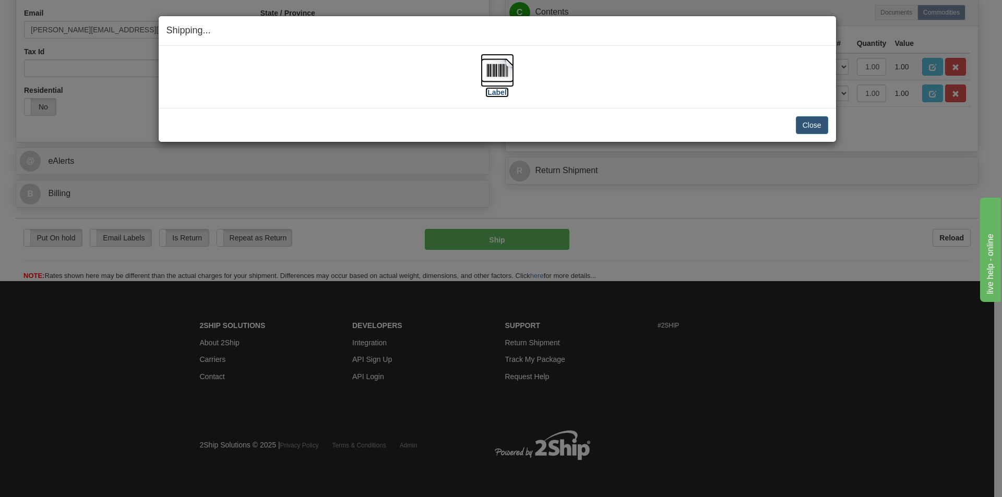
click at [513, 70] on img at bounding box center [496, 70] width 33 height 33
click at [665, 86] on div "[Label]" at bounding box center [497, 77] width 662 height 46
click at [813, 129] on button "Close" at bounding box center [812, 125] width 32 height 18
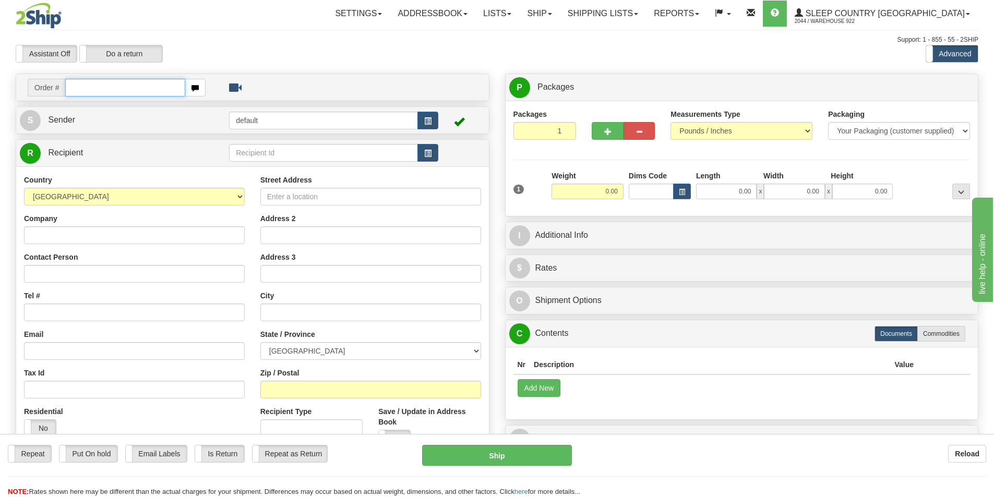
click at [122, 87] on input "text" at bounding box center [125, 88] width 120 height 18
paste input "9000I114750"
type input "9000I114750"
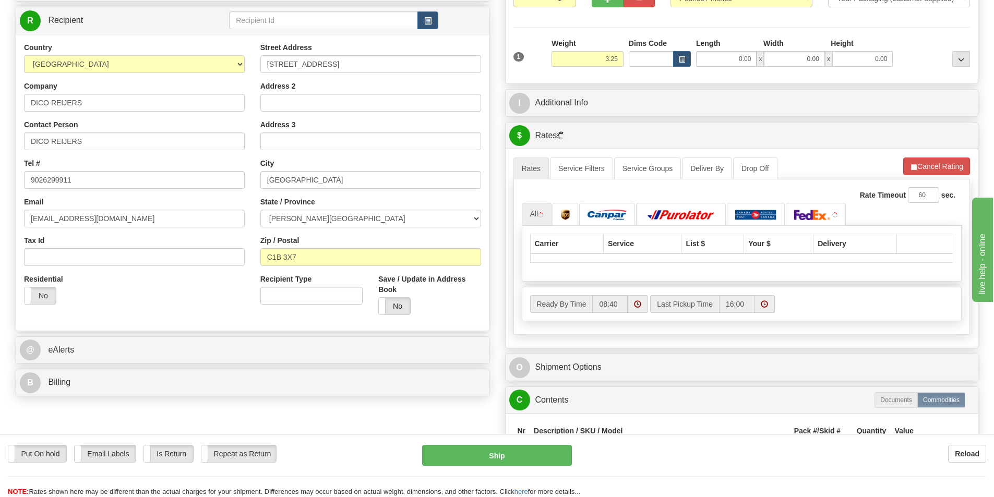
scroll to position [209, 0]
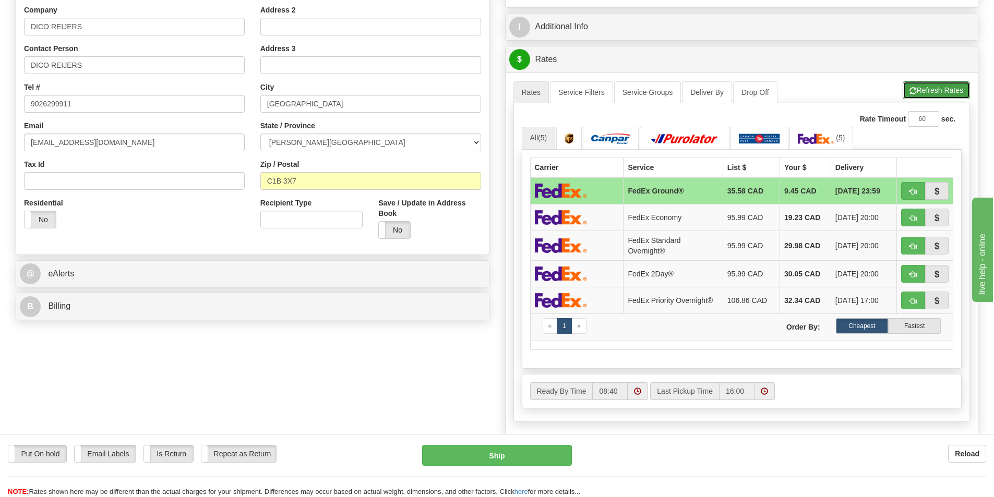
click at [941, 85] on button "Refresh Rates" at bounding box center [936, 90] width 67 height 18
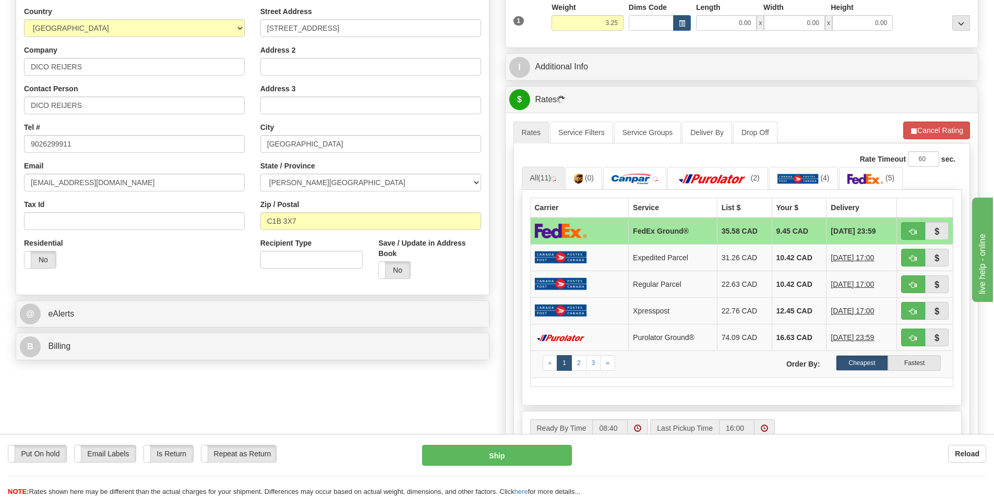
scroll to position [157, 0]
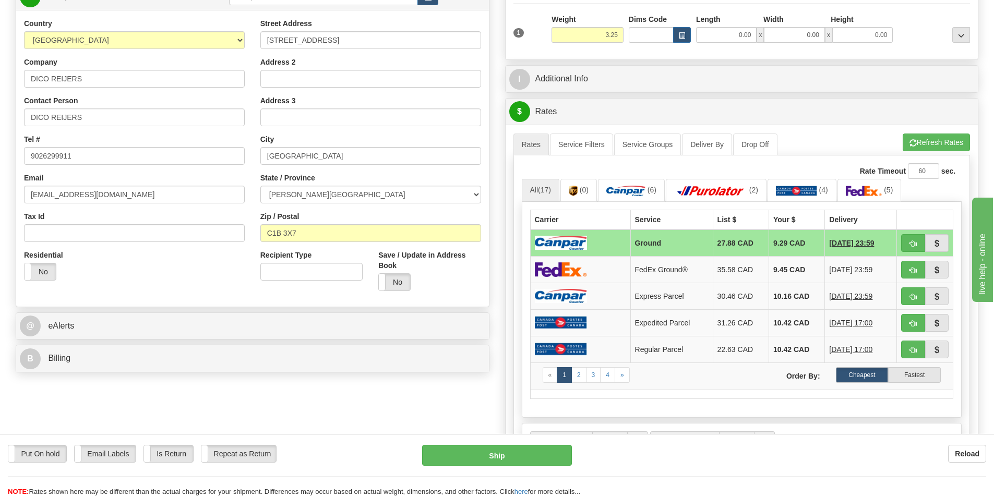
click at [600, 241] on td at bounding box center [580, 243] width 100 height 27
click at [632, 190] on img at bounding box center [625, 191] width 39 height 10
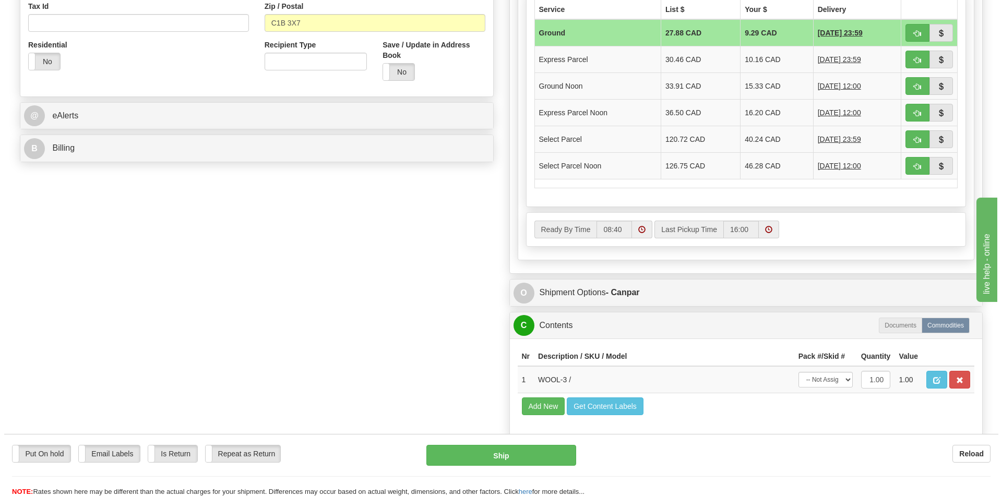
scroll to position [417, 0]
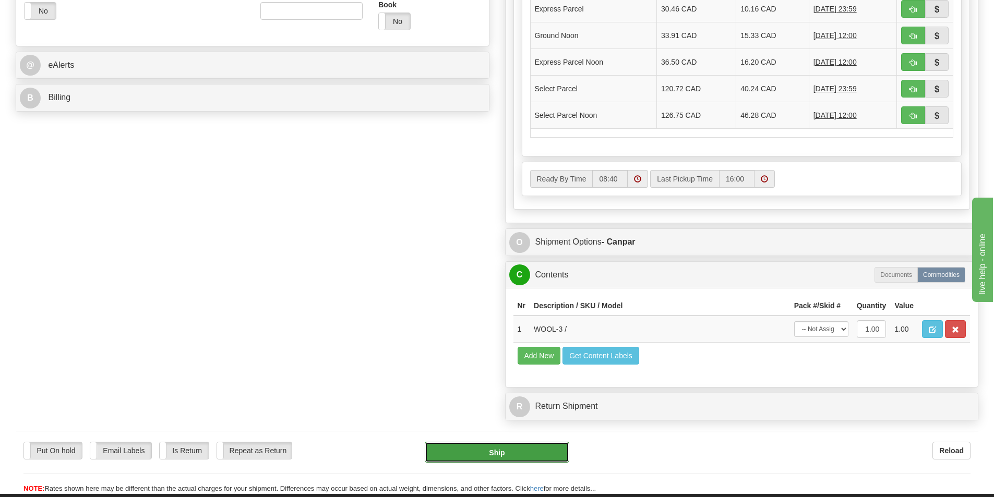
click at [502, 452] on button "Ship" at bounding box center [497, 452] width 145 height 21
type input "1"
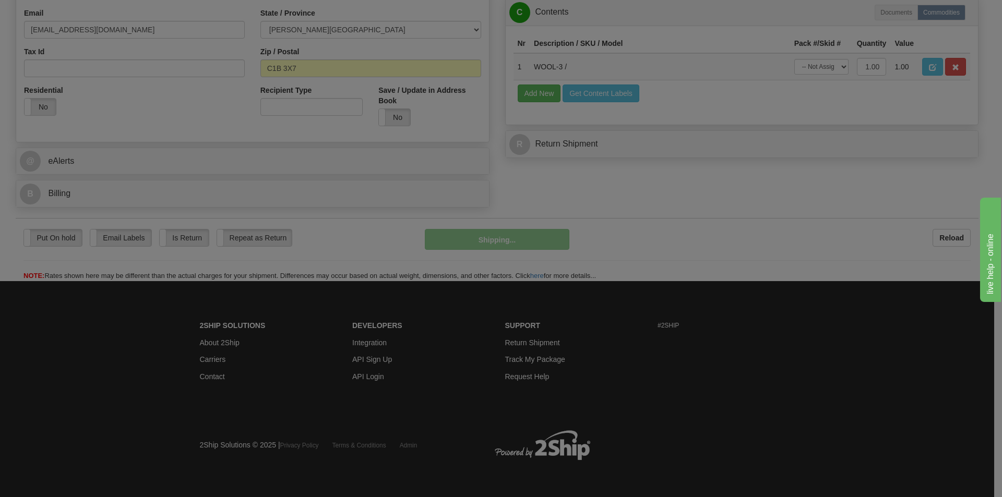
scroll to position [322, 0]
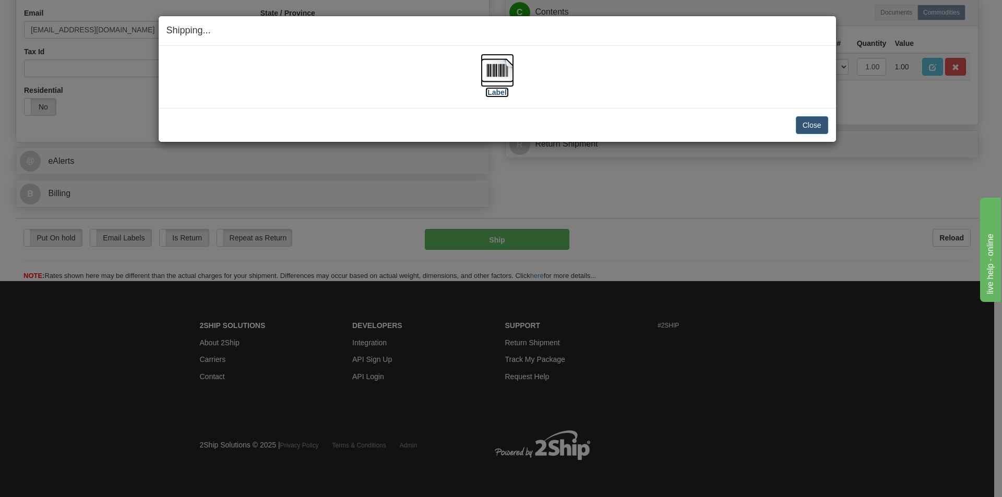
click at [496, 69] on img at bounding box center [496, 70] width 33 height 33
click at [702, 103] on div "[Label] IMPORTANT NOTICE Embassy / Consulate / Government Building / Hospital C…" at bounding box center [497, 77] width 677 height 62
click at [809, 124] on button "Close" at bounding box center [812, 125] width 32 height 18
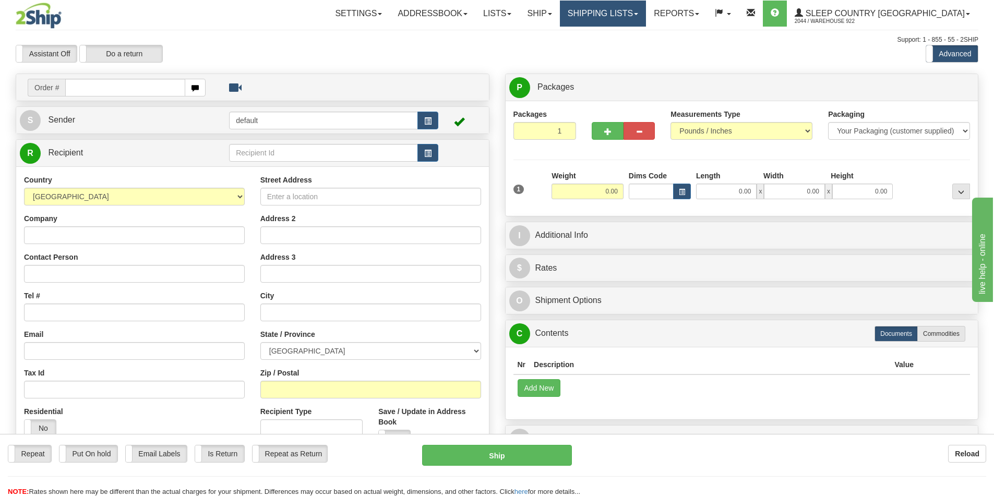
click at [646, 21] on link "Shipping lists" at bounding box center [603, 14] width 86 height 26
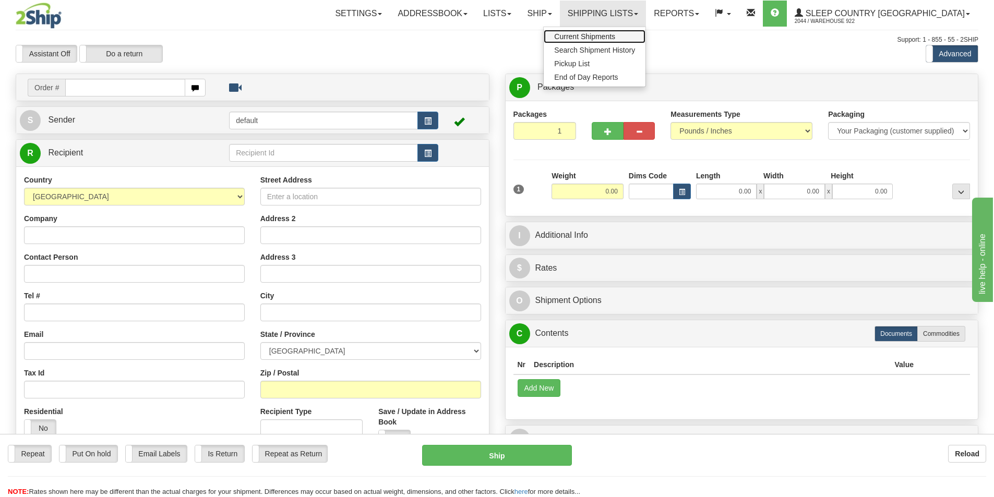
click at [615, 35] on span "Current Shipments" at bounding box center [584, 36] width 61 height 8
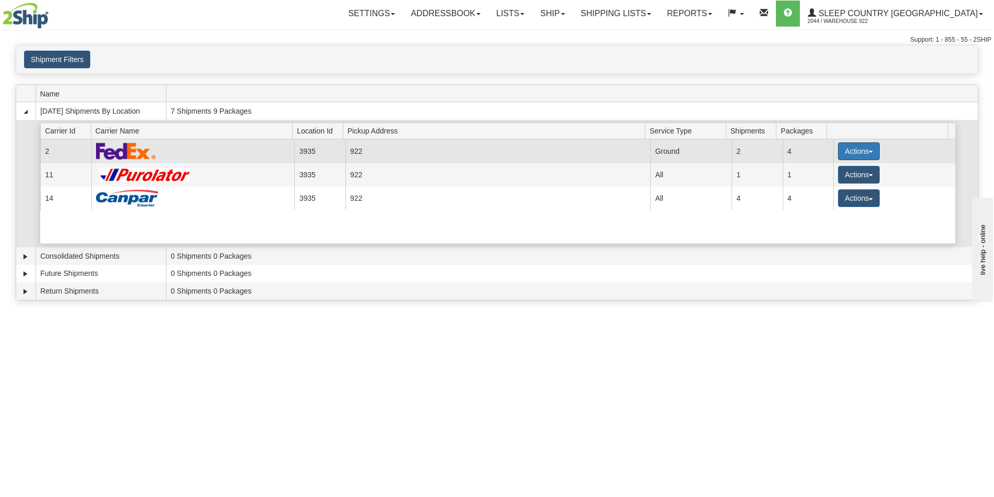
click at [863, 151] on button "Actions" at bounding box center [859, 151] width 42 height 18
click at [832, 174] on span "Details" at bounding box center [820, 170] width 28 height 7
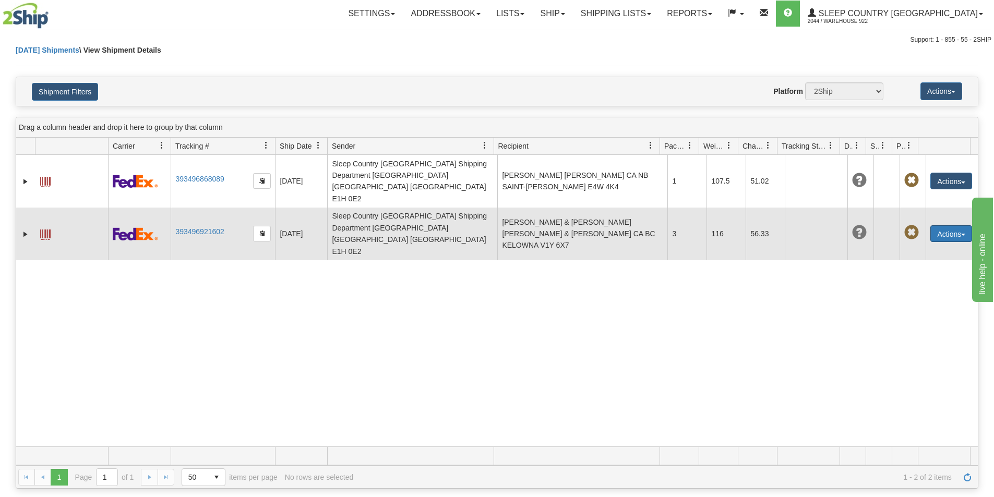
click at [955, 225] on button "Actions" at bounding box center [951, 233] width 42 height 17
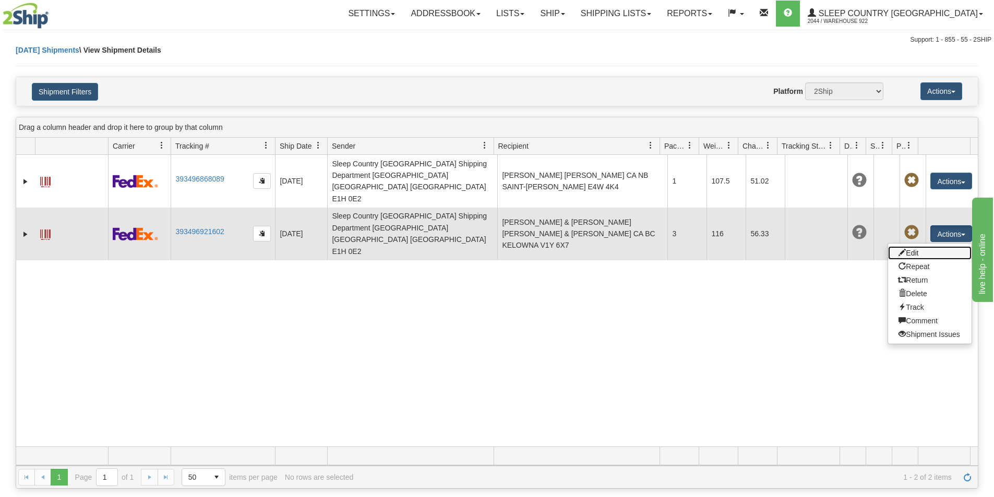
click at [910, 246] on link "Edit" at bounding box center [929, 253] width 83 height 14
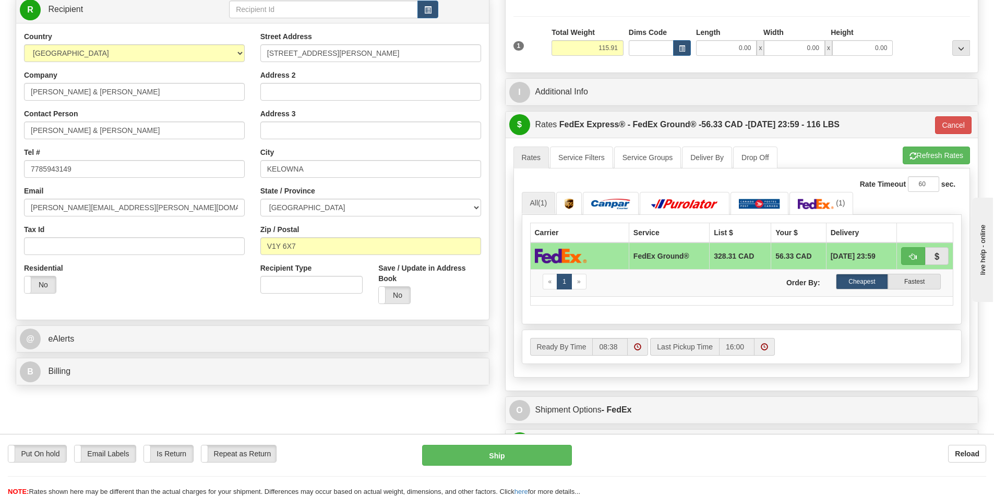
scroll to position [157, 0]
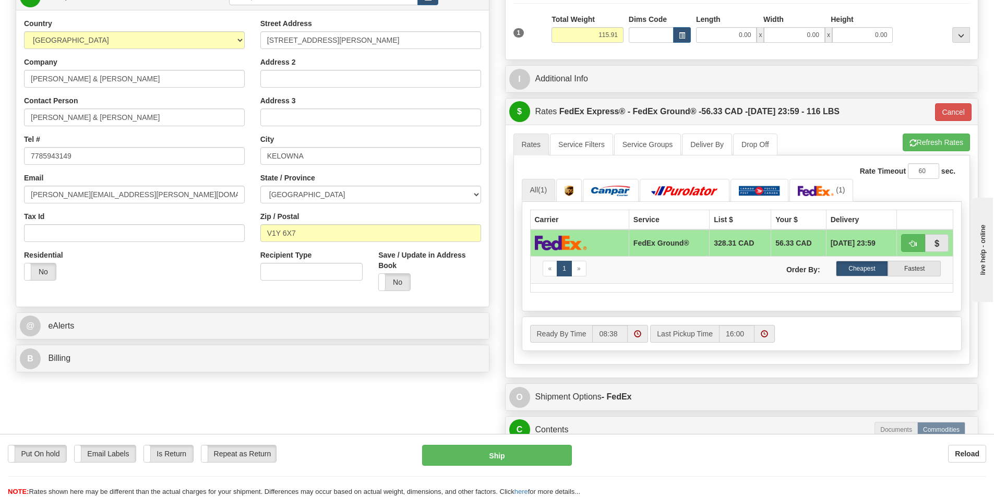
click at [820, 135] on ul "Rates Service Filters Service Groups Deliver By Drop Off Pickup Refresh Rates C…" at bounding box center [741, 145] width 457 height 22
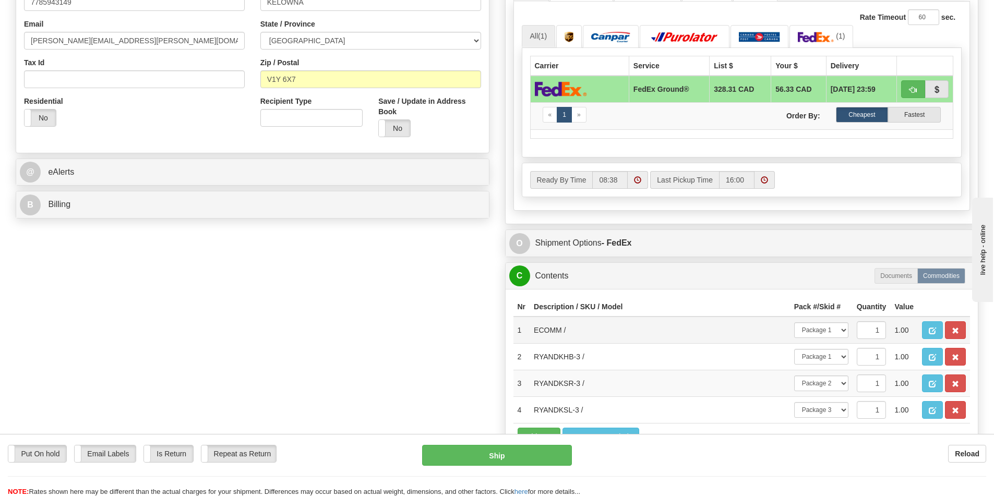
scroll to position [365, 0]
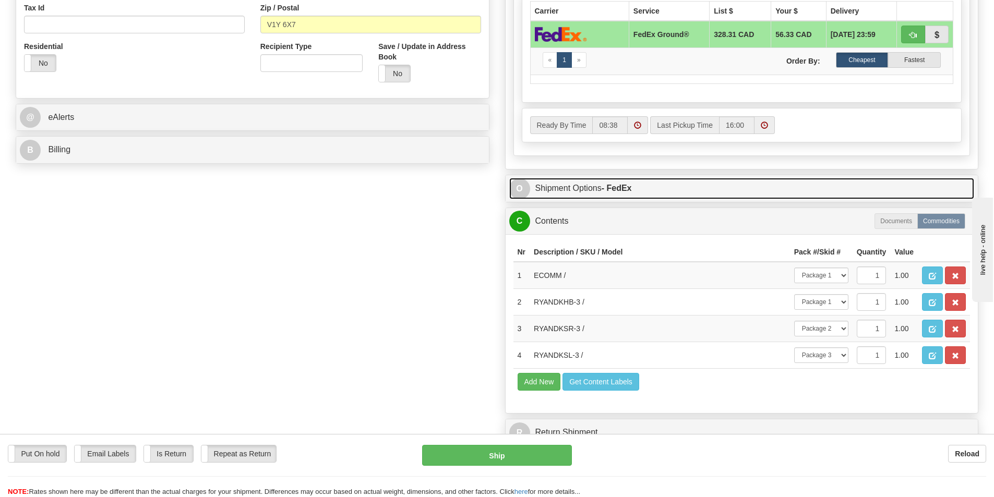
click at [551, 186] on link "O Shipment Options - FedEx" at bounding box center [741, 188] width 465 height 21
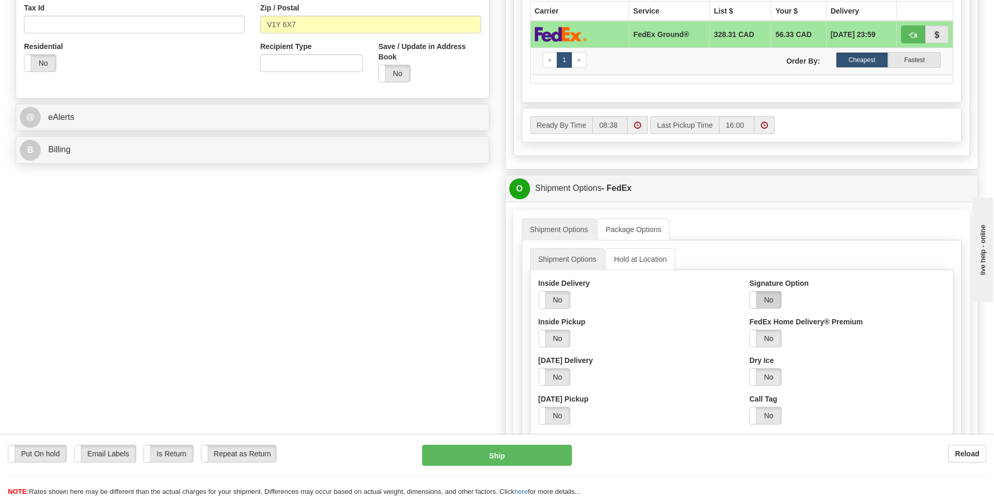
click at [763, 301] on label "No" at bounding box center [765, 300] width 31 height 17
click at [842, 259] on ul "Shipment Options Hold at Location" at bounding box center [742, 259] width 424 height 22
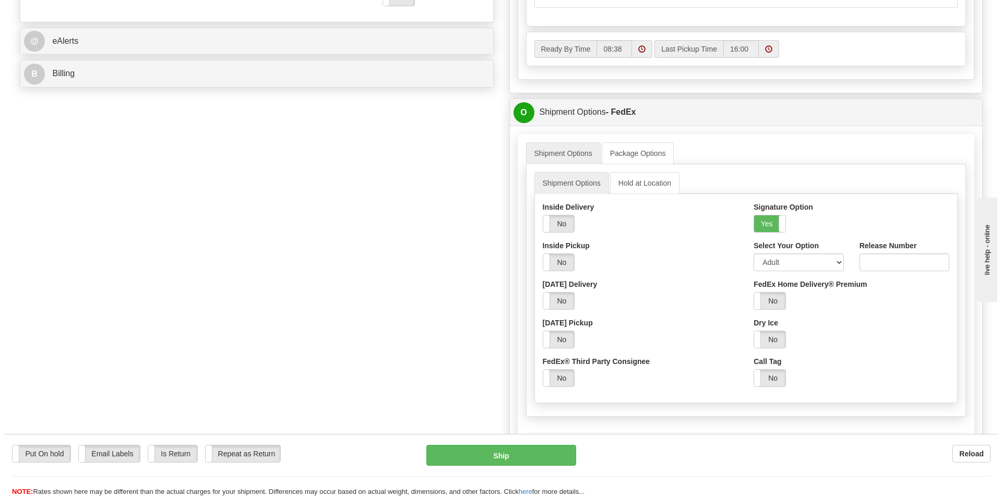
scroll to position [574, 0]
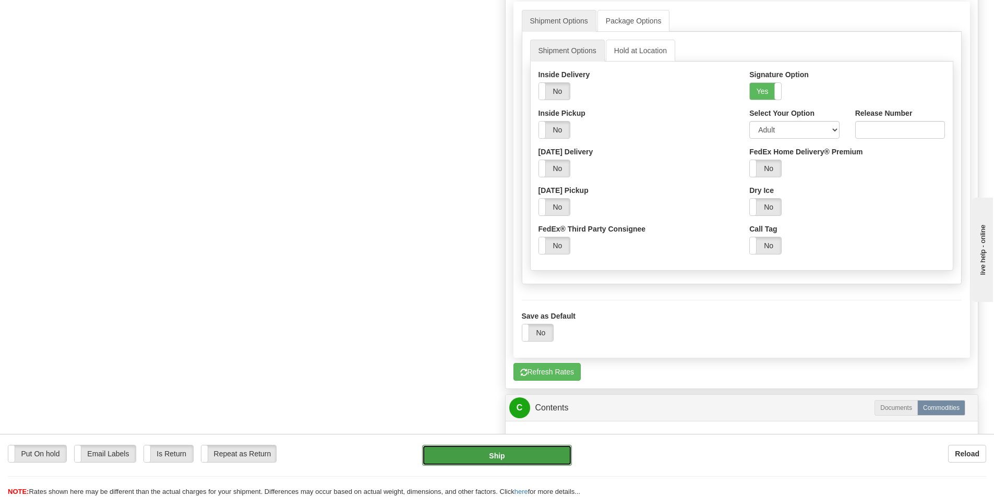
click at [517, 456] on button "Ship" at bounding box center [497, 455] width 150 height 21
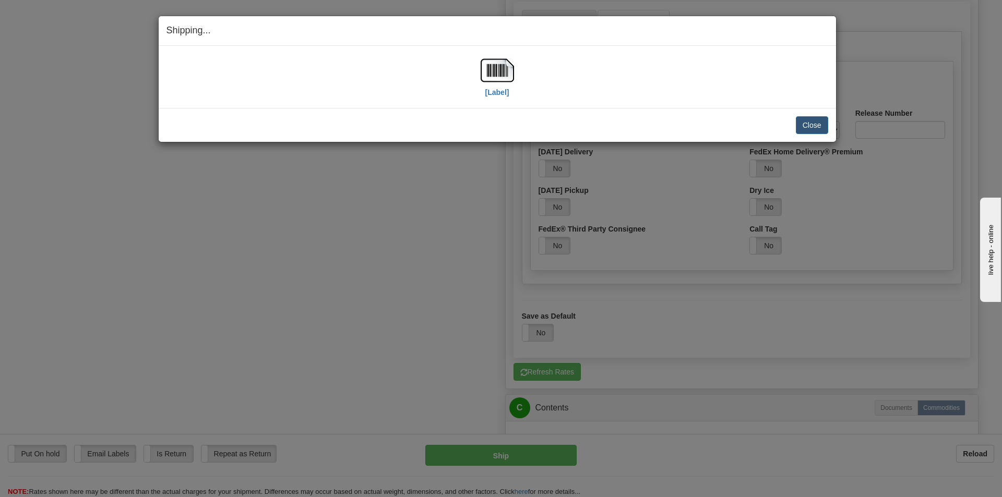
click at [376, 264] on div "Shipping... Your SHIPMENT will EXPIRE in [Label] IMPORTANT NOTICE Embassy / Con…" at bounding box center [501, 248] width 1002 height 497
click at [497, 69] on img at bounding box center [496, 70] width 33 height 33
click at [655, 77] on div "[Label]" at bounding box center [497, 77] width 662 height 46
click at [817, 126] on button "Close" at bounding box center [812, 125] width 32 height 18
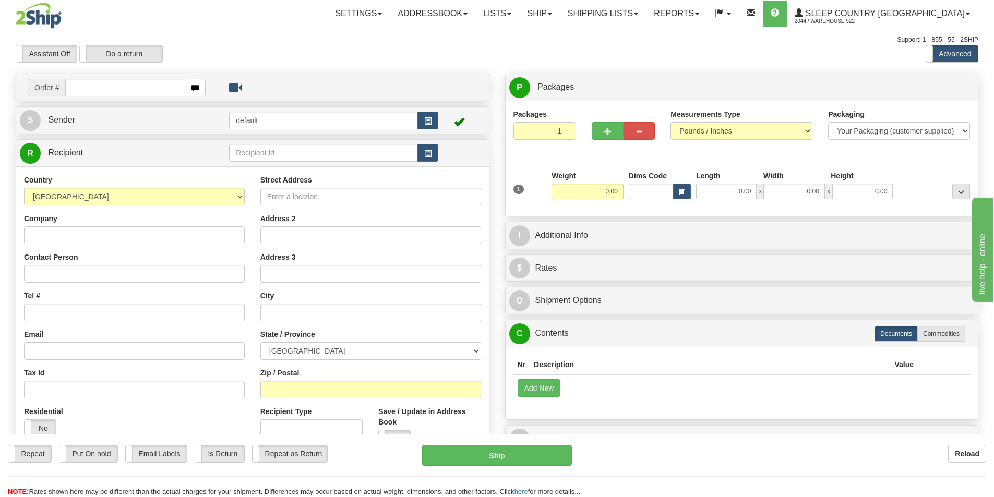
click at [362, 47] on div "Assistant On Assistant Off Do a return Do a return" at bounding box center [211, 54] width 407 height 18
click at [649, 468] on div "Repeat Repeat Put On hold Put On hold Print Order Slip Print Order Slip Email L…" at bounding box center [497, 471] width 994 height 52
click at [646, 14] on link "Shipping lists" at bounding box center [603, 14] width 86 height 26
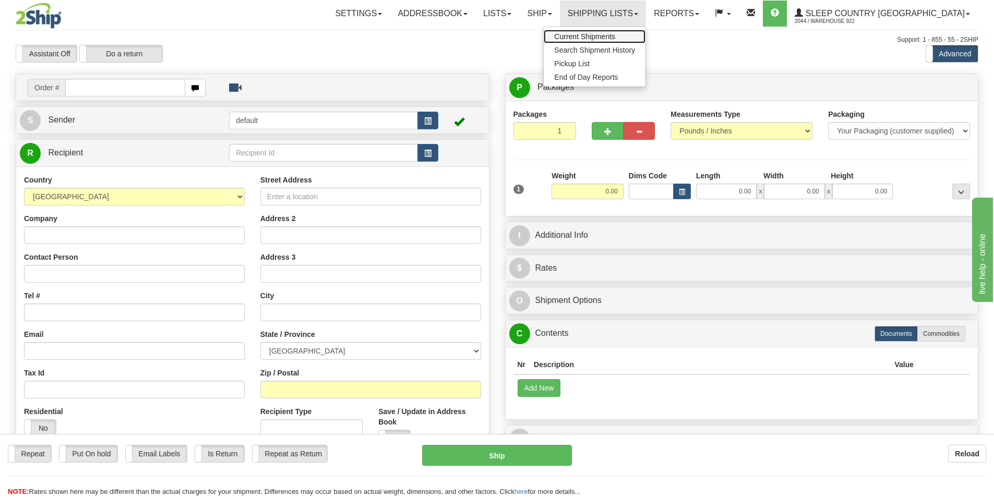
click at [615, 37] on span "Current Shipments" at bounding box center [584, 36] width 61 height 8
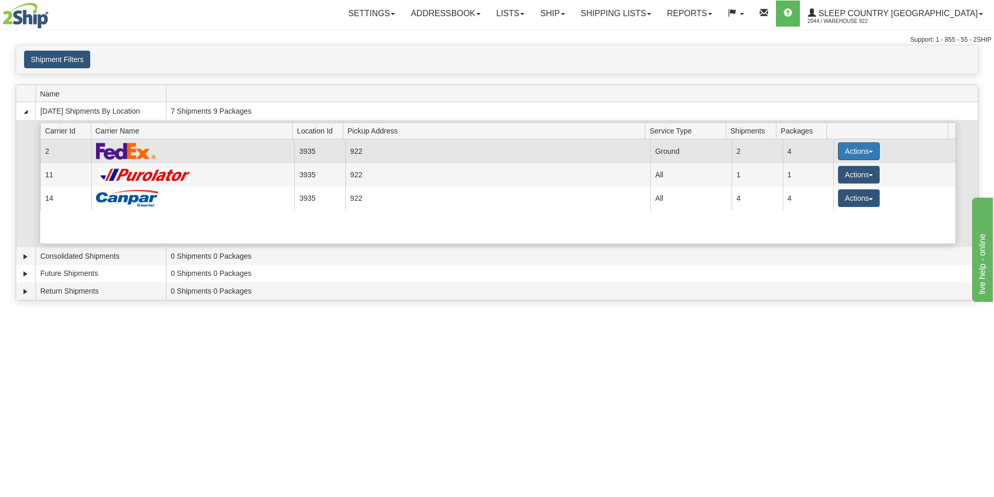
click at [859, 154] on button "Actions" at bounding box center [859, 151] width 42 height 18
click at [819, 226] on span "Print" at bounding box center [816, 224] width 21 height 7
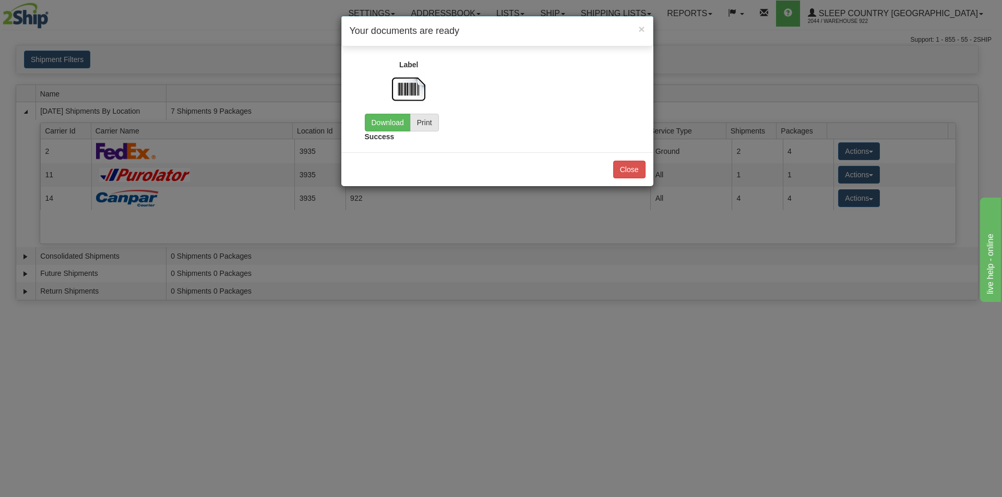
click at [403, 87] on img at bounding box center [408, 89] width 33 height 33
click at [380, 124] on link "Download" at bounding box center [388, 123] width 46 height 18
drag, startPoint x: 635, startPoint y: 169, endPoint x: 645, endPoint y: 168, distance: 9.4
click at [635, 168] on button "Close" at bounding box center [629, 170] width 32 height 18
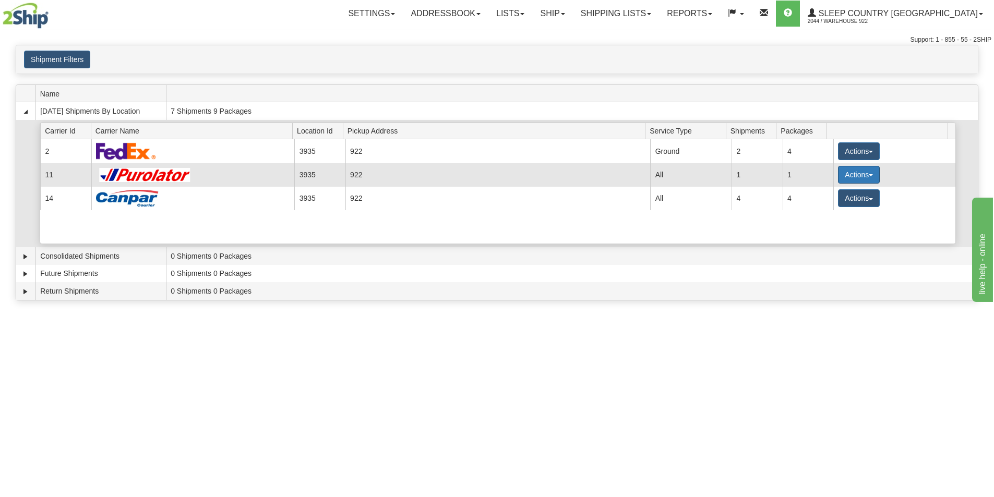
click at [859, 173] on button "Actions" at bounding box center [859, 175] width 42 height 18
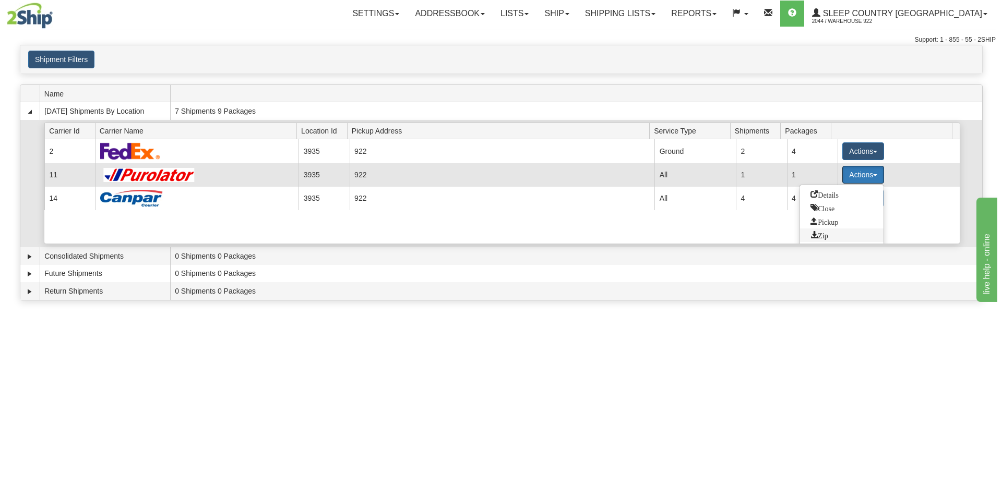
scroll to position [15, 0]
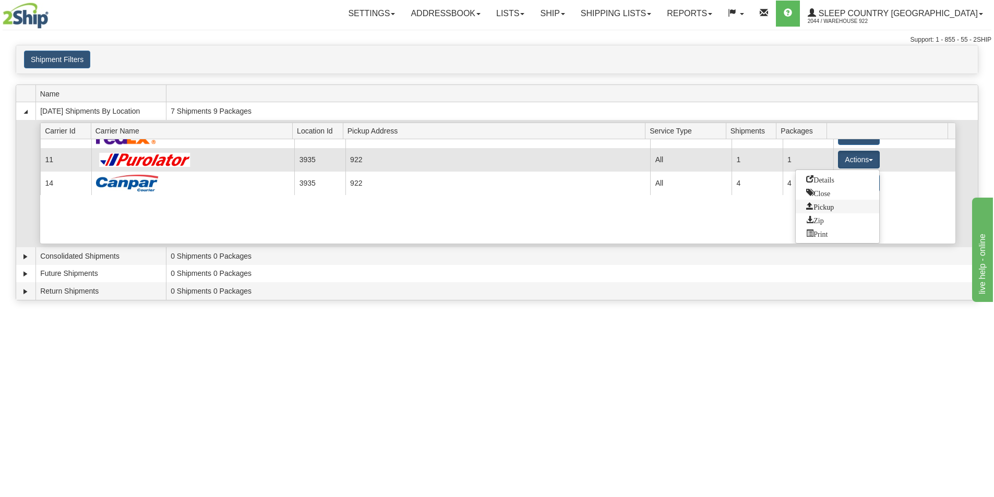
click at [823, 210] on link "Pickup" at bounding box center [837, 207] width 83 height 14
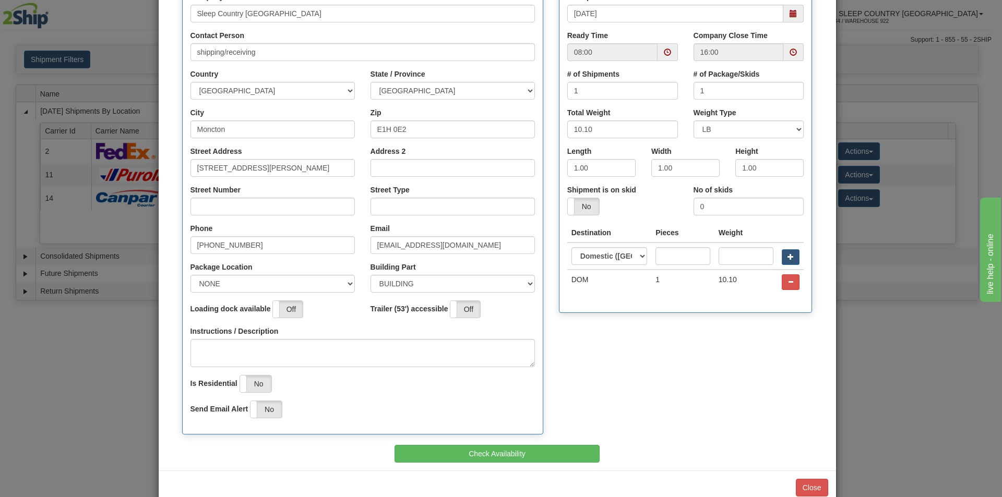
scroll to position [168, 0]
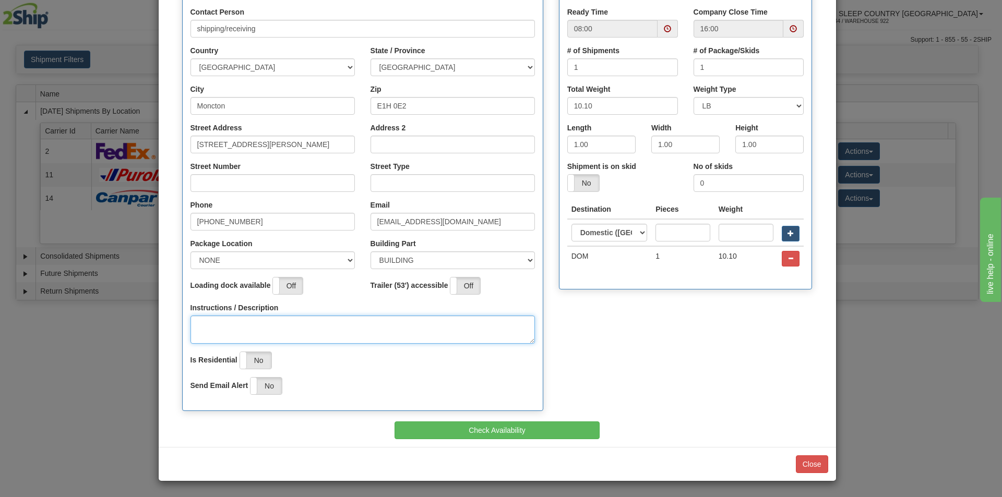
click at [286, 328] on textarea "Instructions / Description" at bounding box center [362, 330] width 344 height 28
click at [197, 324] on textarea "Back door #1" at bounding box center [362, 330] width 344 height 28
type textarea "Back door #1"
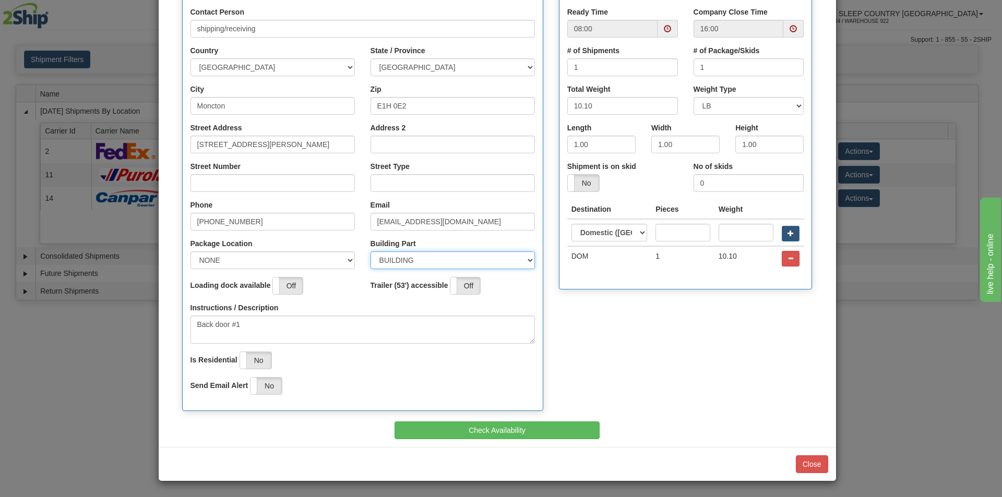
click at [430, 262] on select "BUILDING APARTMENT DEPARTMENT FLOOR ROOM SUITE" at bounding box center [452, 260] width 164 height 18
click at [370, 251] on select "BUILDING APARTMENT DEPARTMENT FLOOR ROOM SUITE" at bounding box center [452, 260] width 164 height 18
click at [281, 258] on select "NONE FRONT REAR SIDE" at bounding box center [272, 260] width 164 height 18
select select "2"
click at [190, 251] on select "NONE FRONT REAR SIDE" at bounding box center [272, 260] width 164 height 18
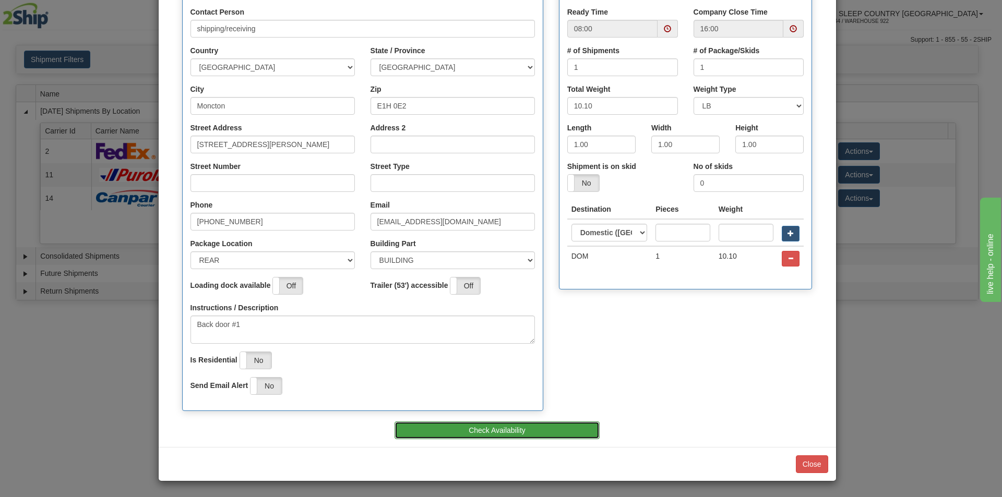
click at [456, 430] on button "Check Availability" at bounding box center [496, 431] width 205 height 18
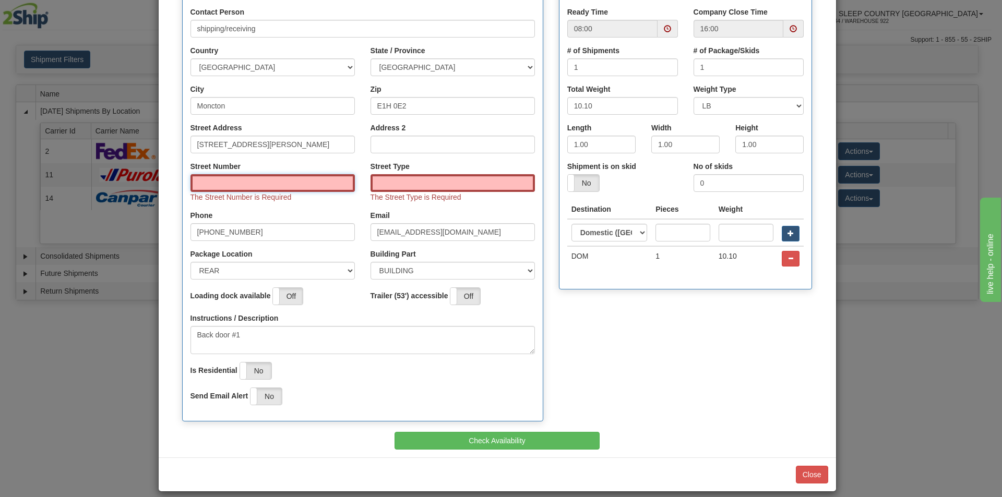
click at [251, 185] on input "Street Number" at bounding box center [272, 183] width 164 height 18
type input "190"
click at [411, 184] on input "Street Type" at bounding box center [452, 183] width 164 height 18
click at [388, 187] on input "Street Type" at bounding box center [452, 183] width 164 height 18
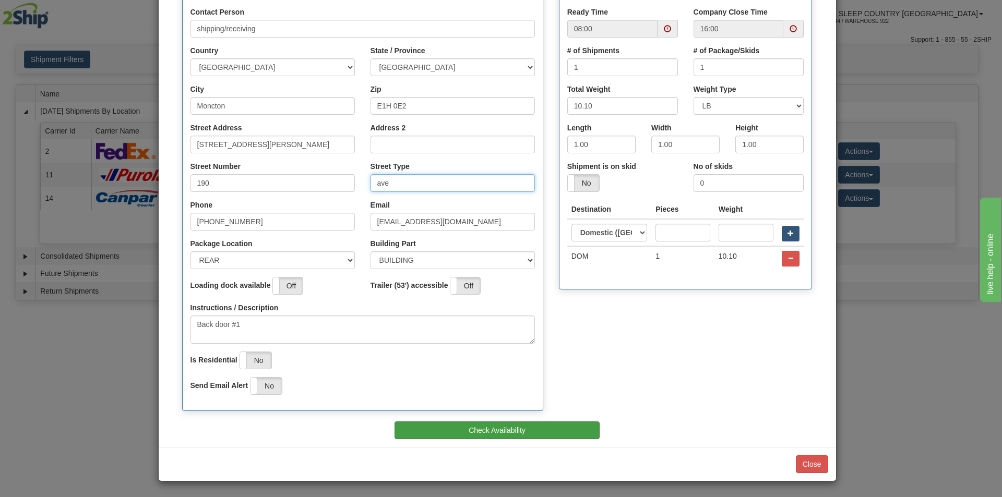
type input "ave"
click at [522, 426] on button "Check Availability" at bounding box center [496, 431] width 205 height 18
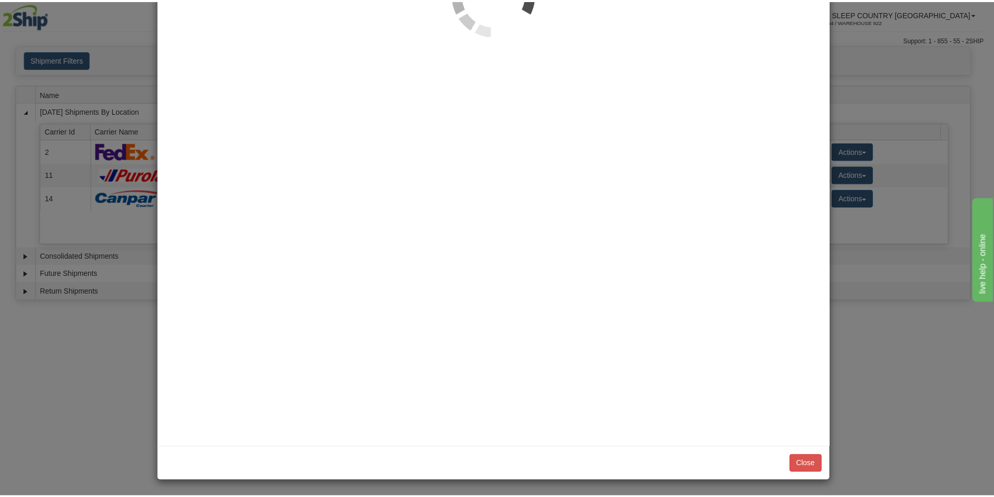
scroll to position [0, 0]
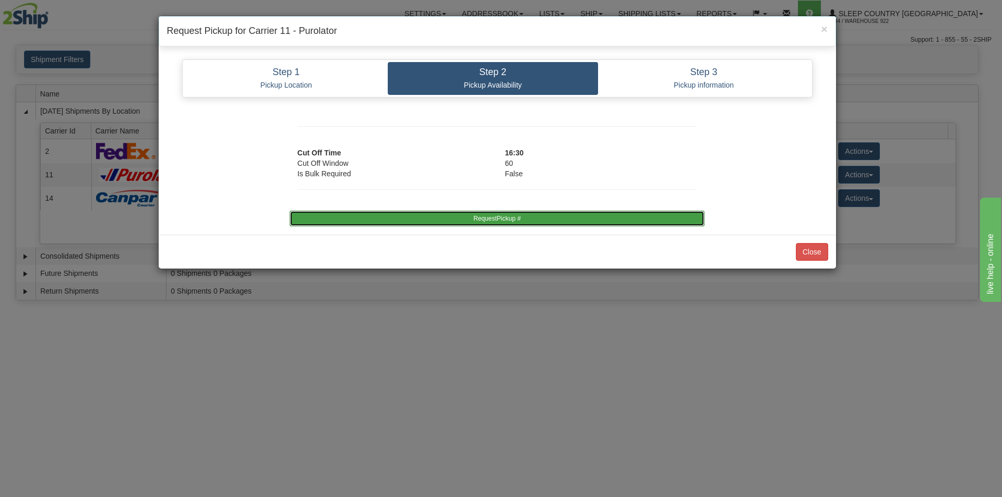
click at [526, 218] on button "RequestPickup #" at bounding box center [497, 219] width 415 height 16
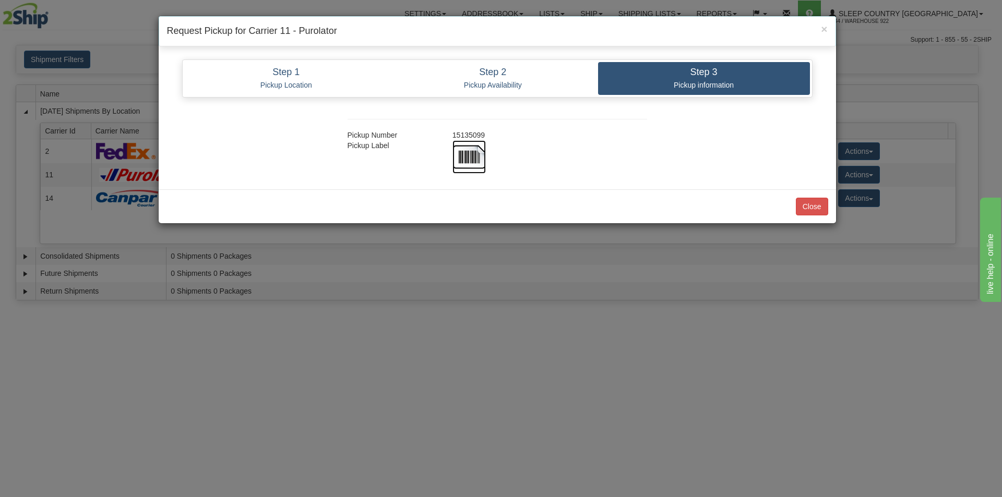
click at [473, 164] on img at bounding box center [468, 156] width 33 height 33
click at [809, 206] on button "Close" at bounding box center [812, 207] width 32 height 18
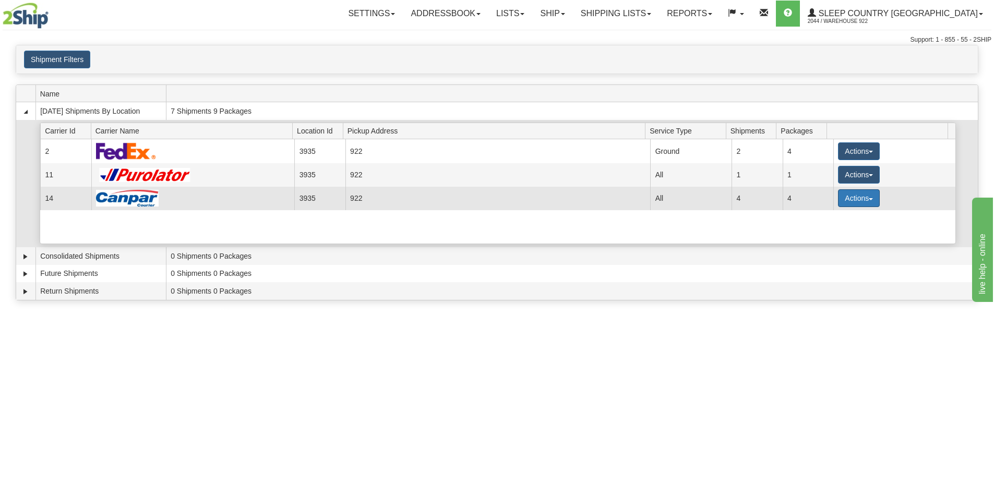
click at [869, 198] on span "button" at bounding box center [871, 199] width 4 height 2
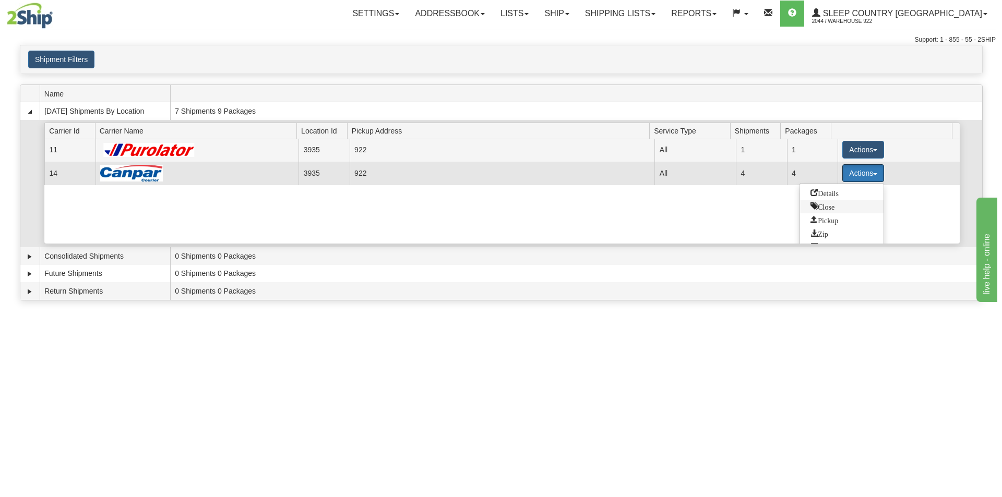
scroll to position [39, 0]
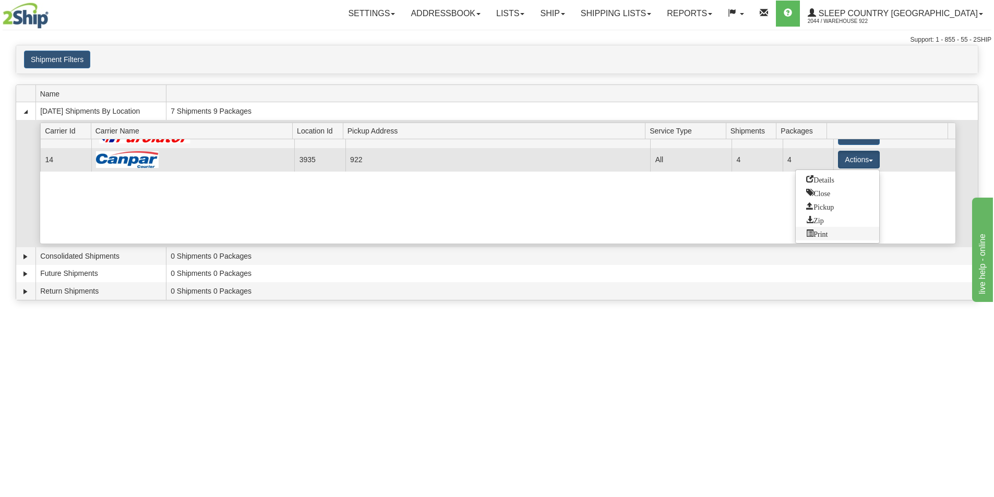
click at [823, 235] on span "Print" at bounding box center [816, 233] width 21 height 7
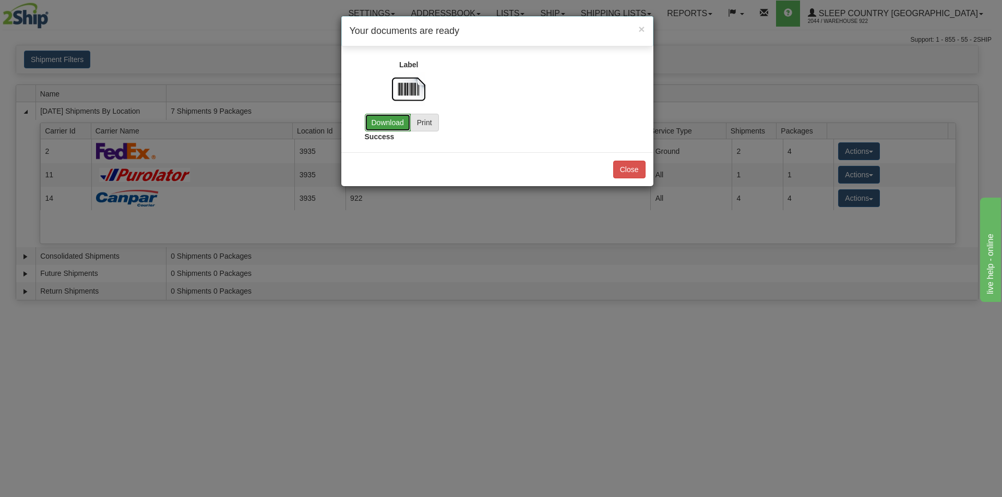
click at [377, 120] on link "Download" at bounding box center [388, 123] width 46 height 18
click at [620, 166] on button "Close" at bounding box center [629, 170] width 32 height 18
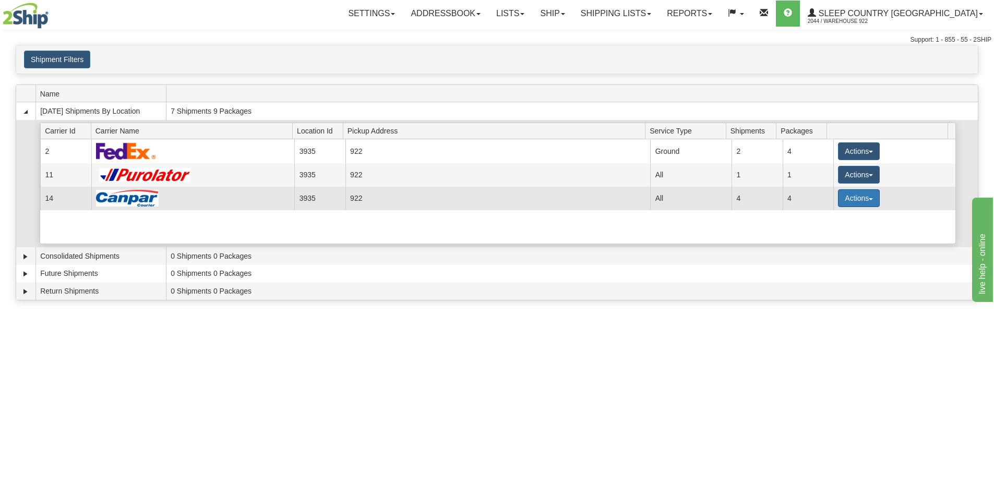
click at [869, 198] on span "button" at bounding box center [871, 199] width 4 height 2
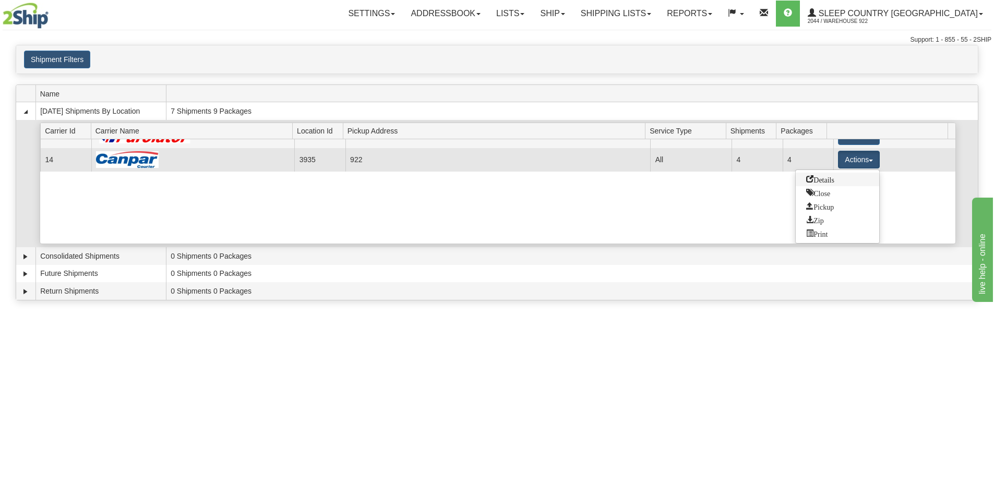
click at [825, 181] on span "Details" at bounding box center [820, 178] width 28 height 7
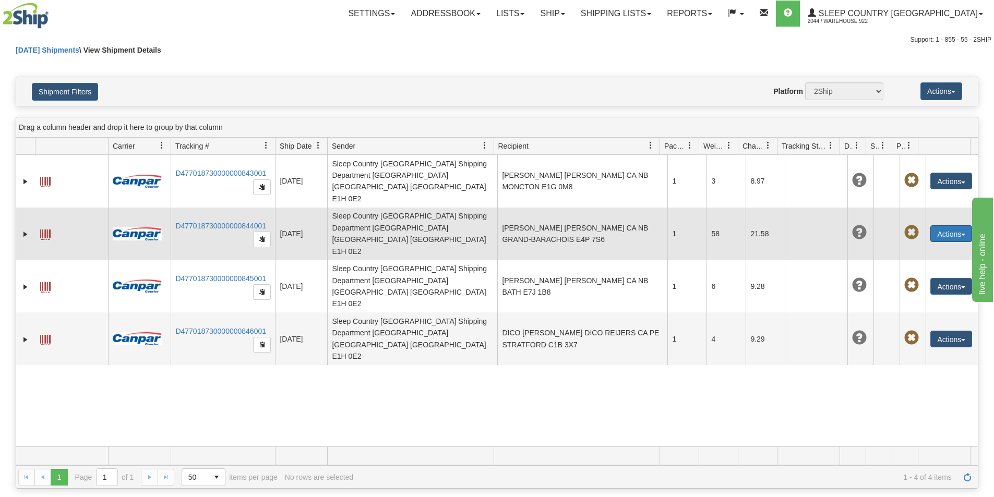
click at [954, 225] on button "Actions" at bounding box center [951, 233] width 42 height 17
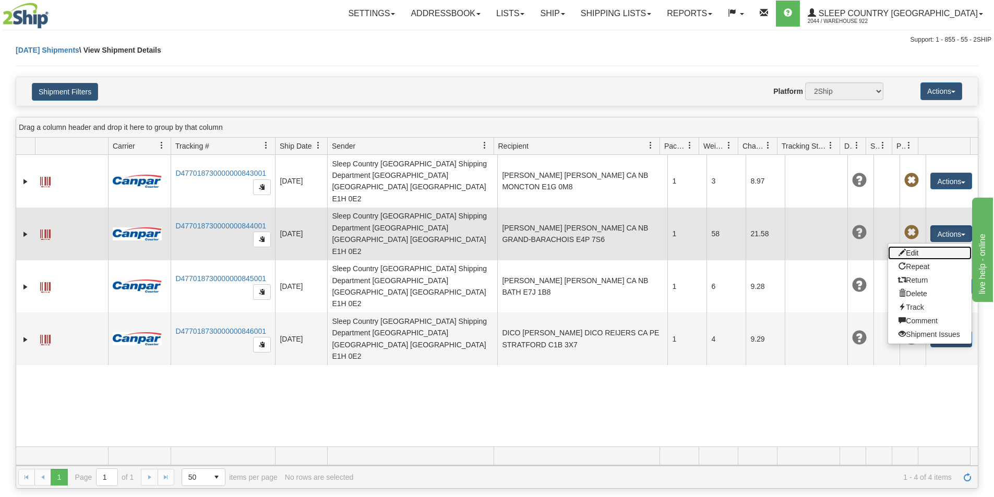
click at [913, 246] on link "Edit" at bounding box center [929, 253] width 83 height 14
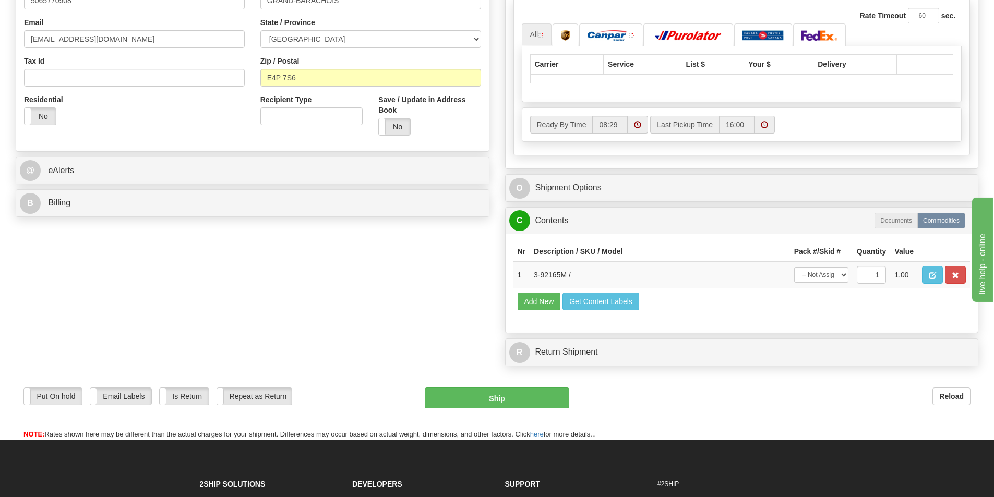
scroll to position [313, 0]
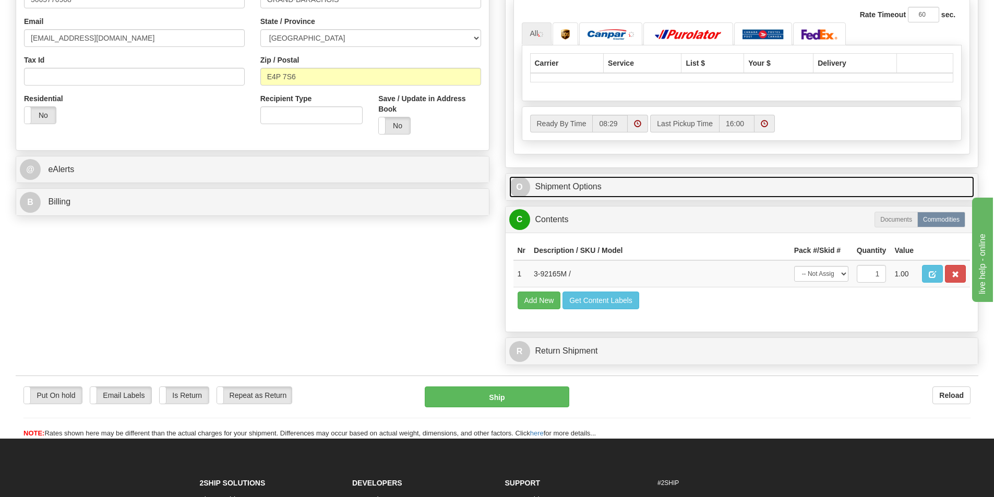
click at [603, 192] on link "O Shipment Options" at bounding box center [741, 186] width 465 height 21
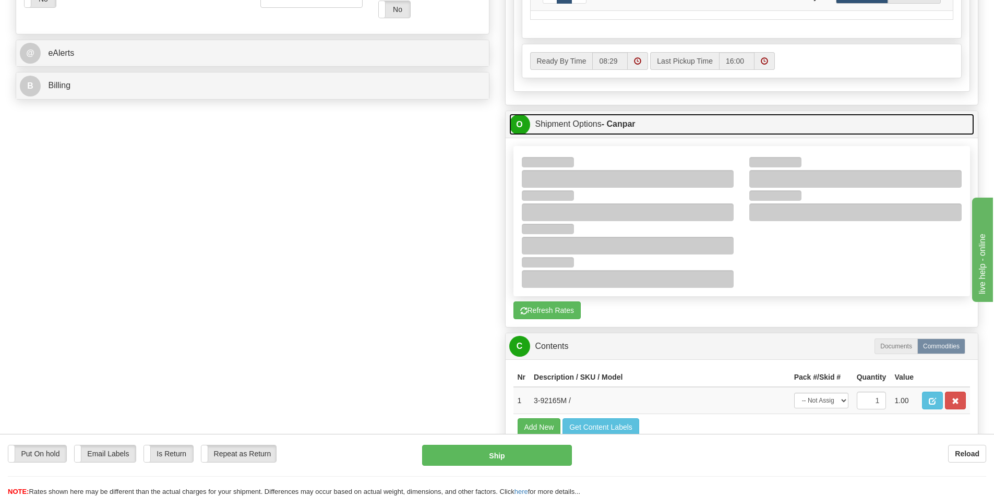
scroll to position [417, 0]
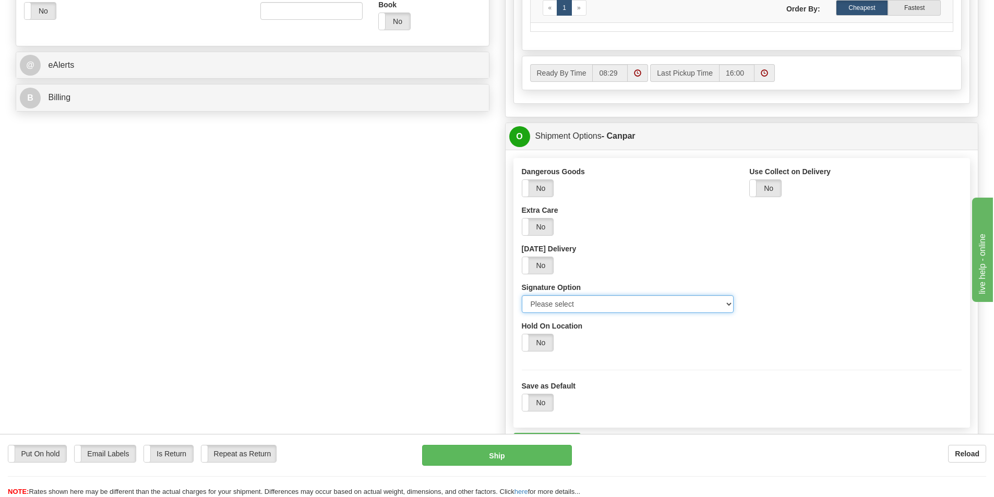
click at [560, 304] on select "Please select No Signature Required Signature Required Adult Signature" at bounding box center [628, 304] width 212 height 18
select select "2"
click at [522, 295] on select "Please select No Signature Required Signature Required Adult Signature" at bounding box center [628, 304] width 212 height 18
click at [675, 348] on div "Yes No" at bounding box center [742, 343] width 440 height 18
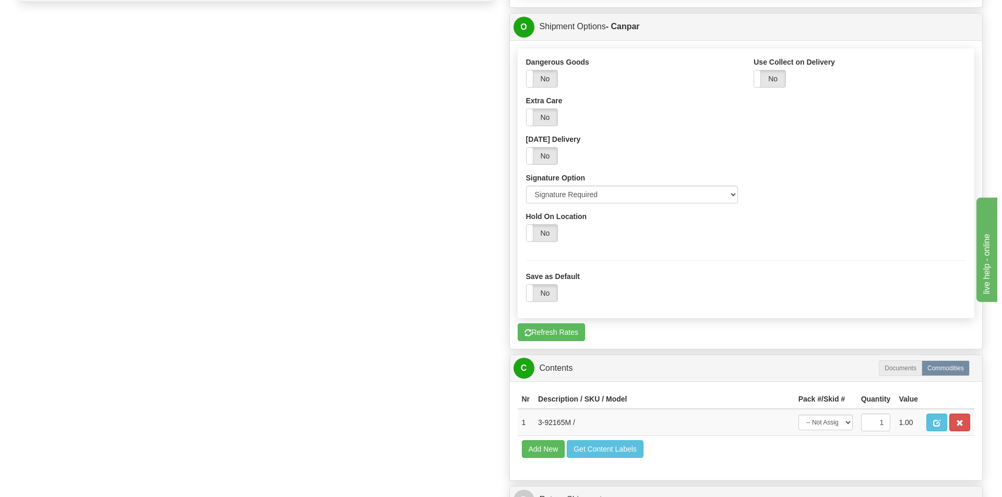
scroll to position [677, 0]
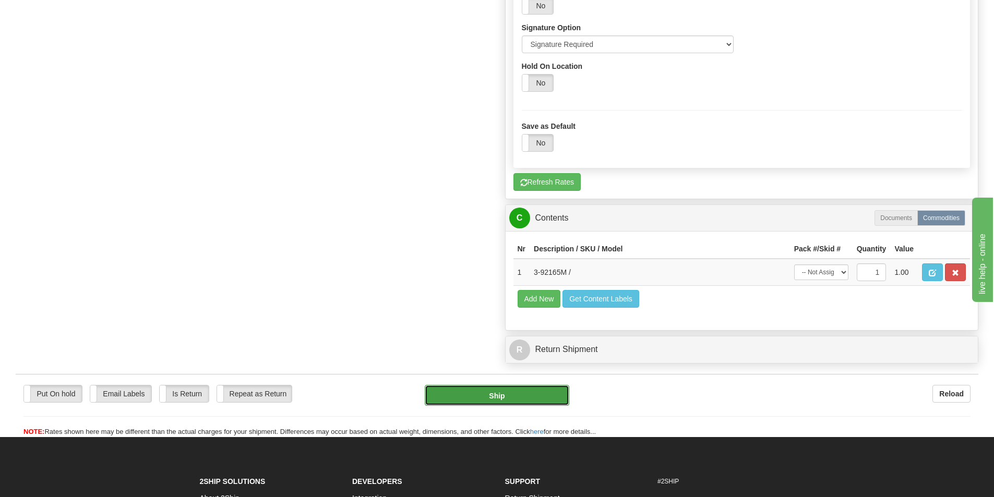
click at [512, 402] on button "Ship" at bounding box center [497, 395] width 145 height 21
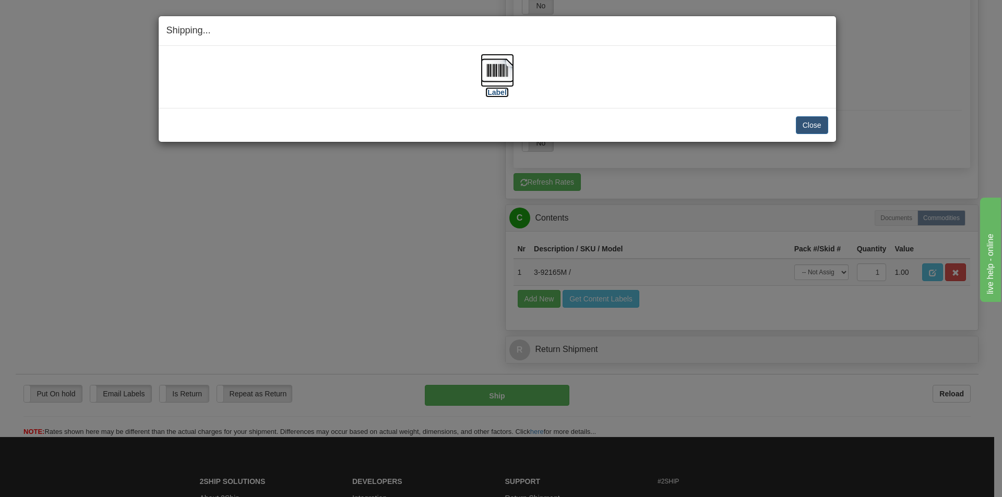
click at [499, 76] on img at bounding box center [496, 70] width 33 height 33
click at [654, 68] on div "[Label]" at bounding box center [497, 77] width 662 height 46
click at [813, 126] on button "Close" at bounding box center [812, 125] width 32 height 18
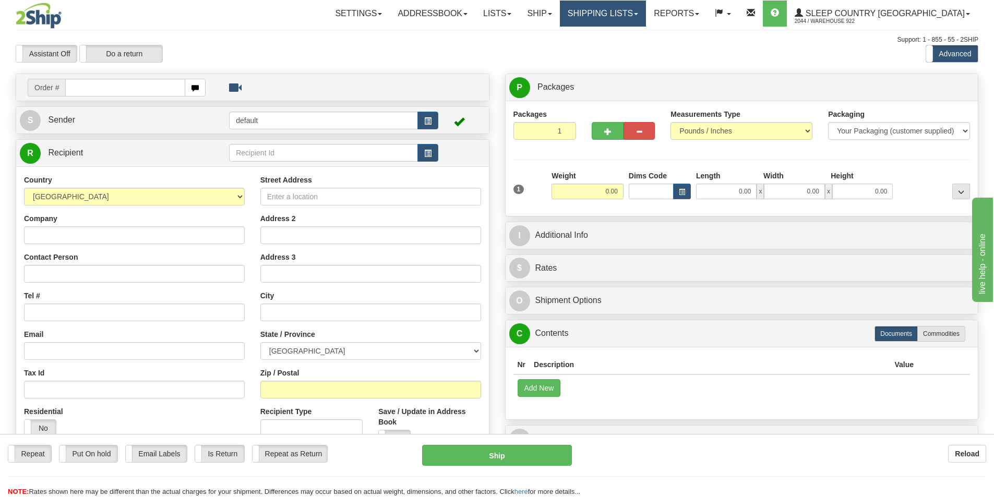
click at [643, 10] on link "Shipping lists" at bounding box center [603, 14] width 86 height 26
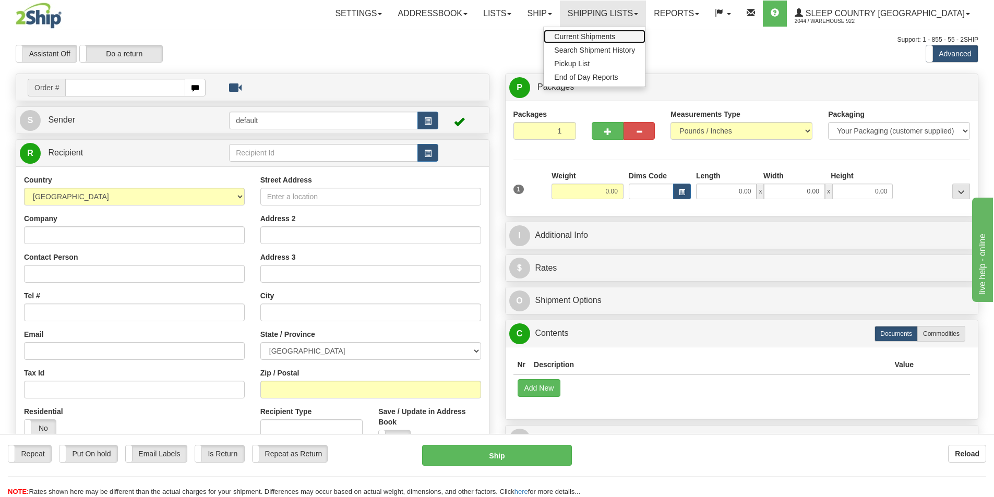
click at [615, 39] on span "Current Shipments" at bounding box center [584, 36] width 61 height 8
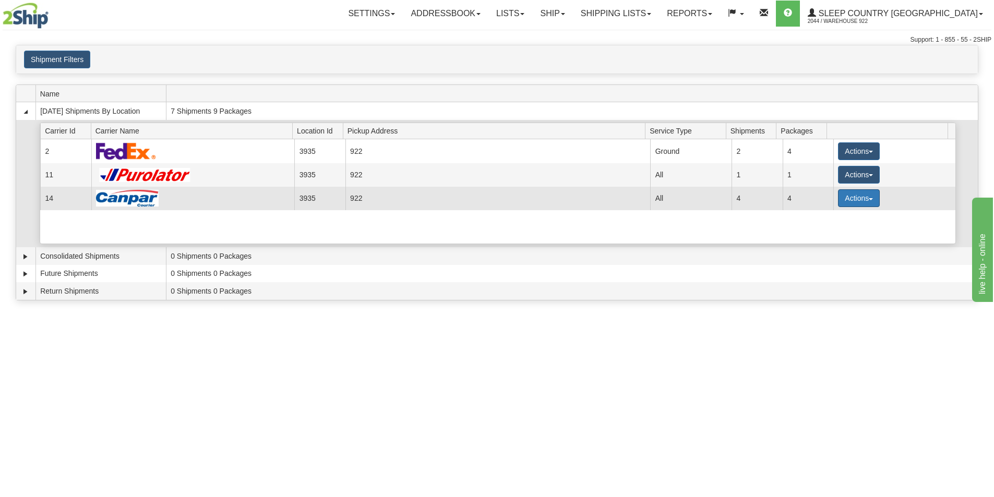
click at [865, 201] on button "Actions" at bounding box center [859, 198] width 42 height 18
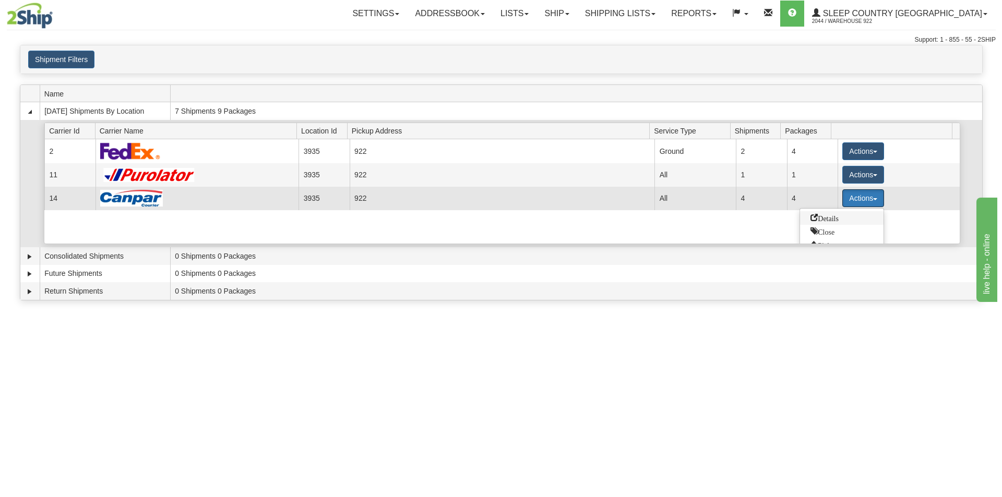
scroll to position [39, 0]
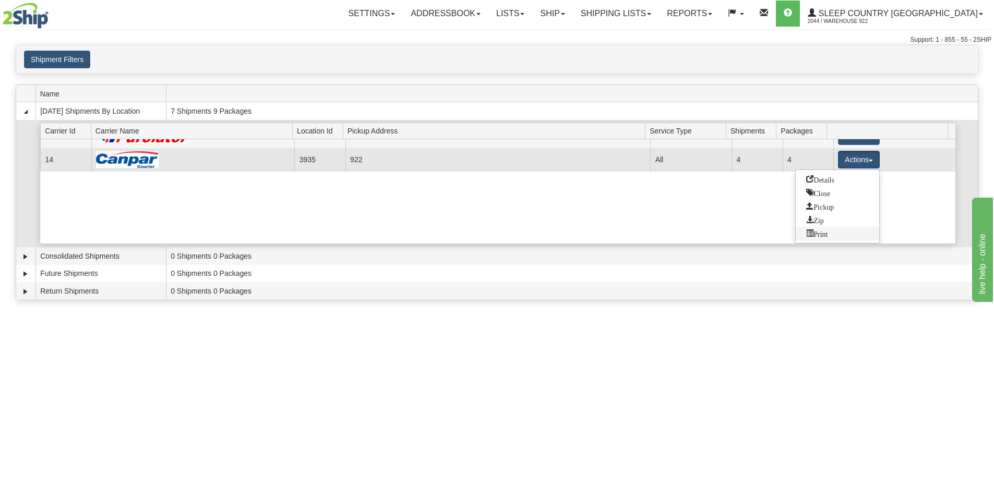
click at [827, 234] on span "Print" at bounding box center [816, 233] width 21 height 7
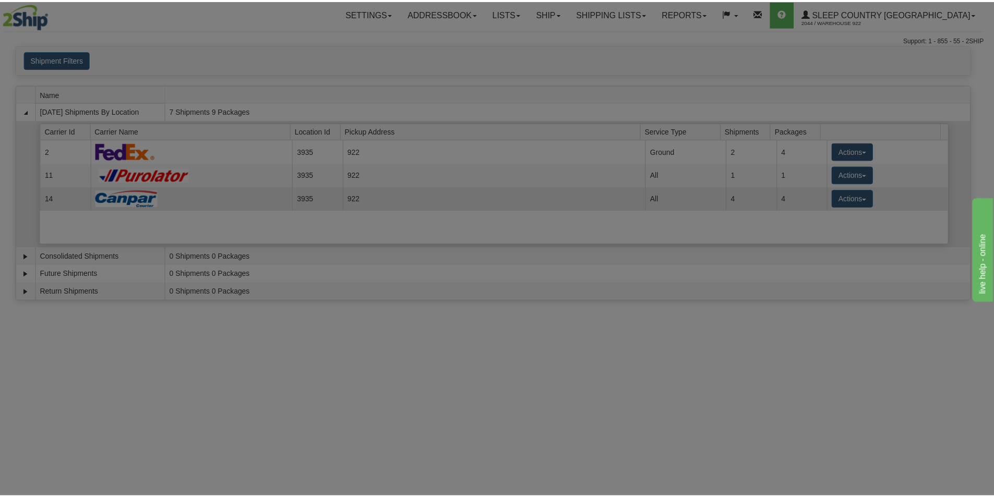
scroll to position [0, 0]
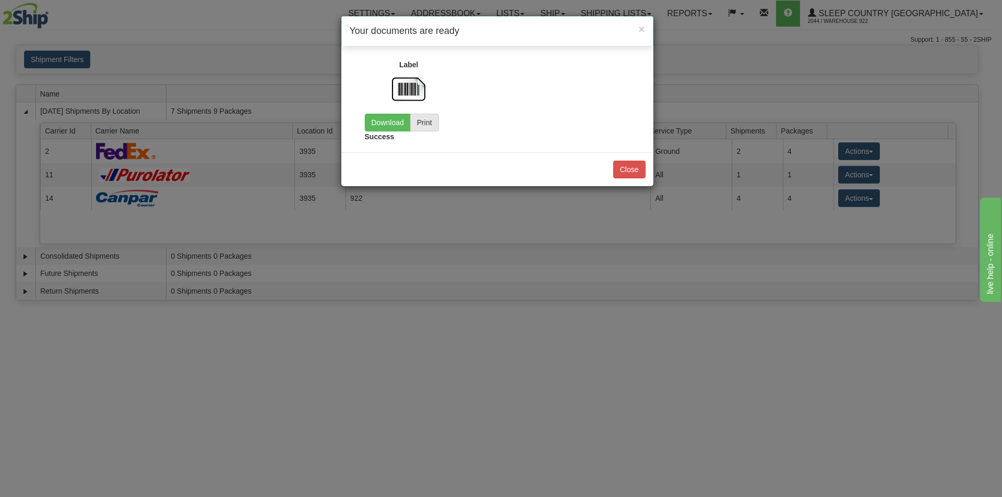
click at [411, 89] on img at bounding box center [408, 89] width 33 height 33
click at [389, 135] on label "Success" at bounding box center [380, 136] width 30 height 10
click at [389, 129] on link "Download" at bounding box center [388, 123] width 46 height 18
click at [625, 172] on button "Close" at bounding box center [629, 170] width 32 height 18
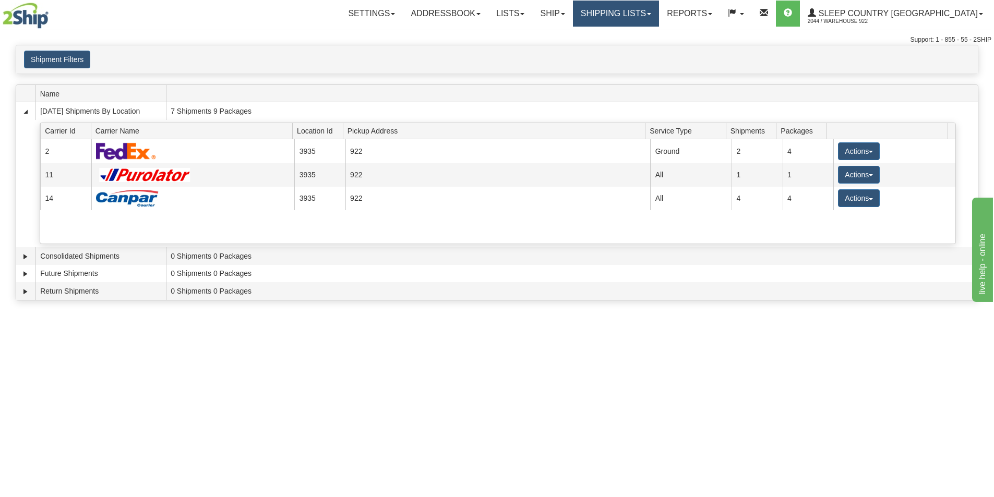
click at [659, 16] on link "Shipping lists" at bounding box center [616, 14] width 86 height 26
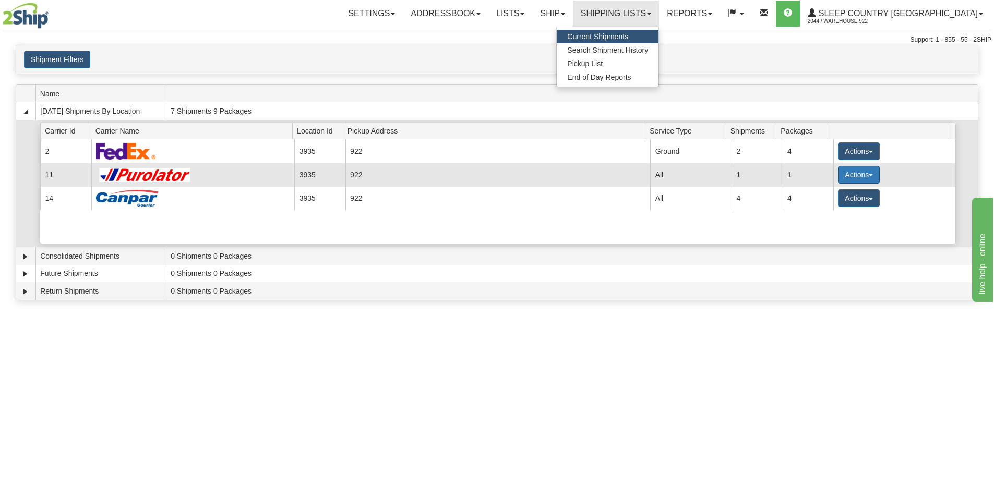
click at [861, 177] on button "Actions" at bounding box center [859, 175] width 42 height 18
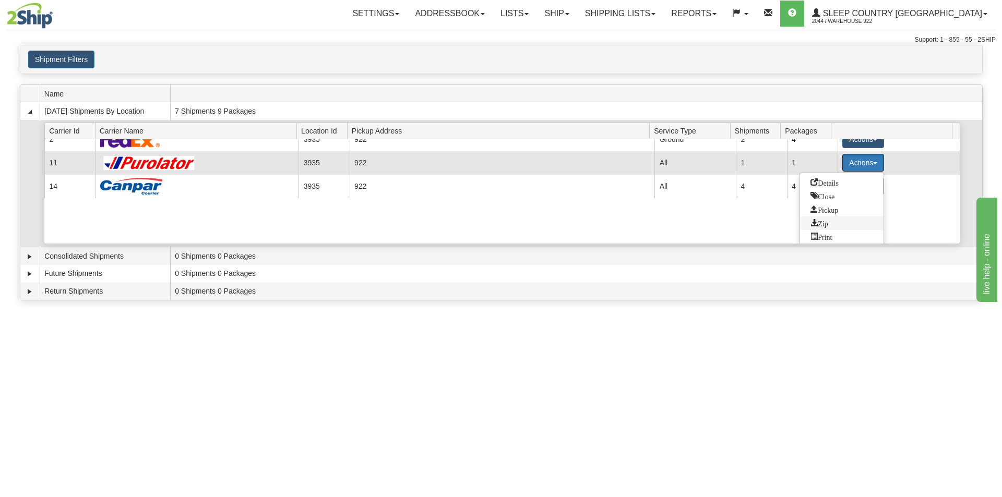
scroll to position [15, 0]
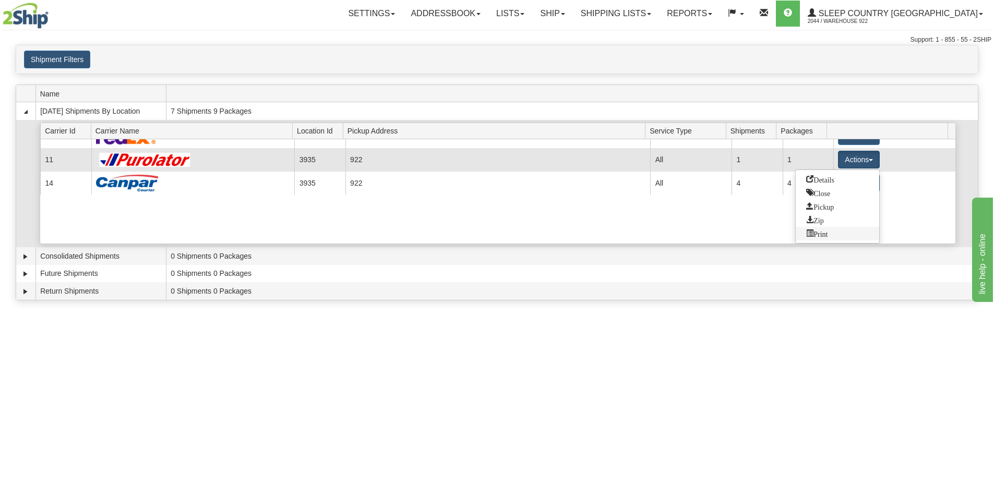
click at [825, 233] on span "Print" at bounding box center [816, 233] width 21 height 7
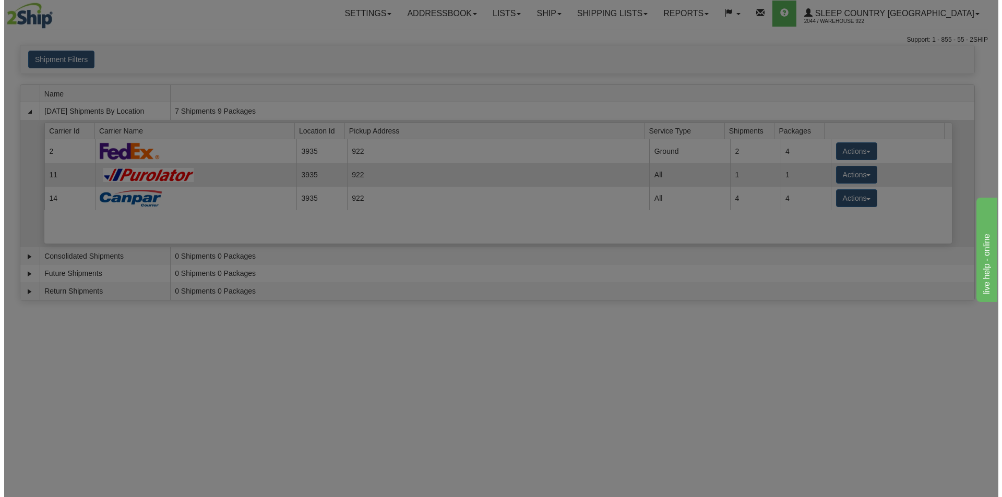
scroll to position [0, 0]
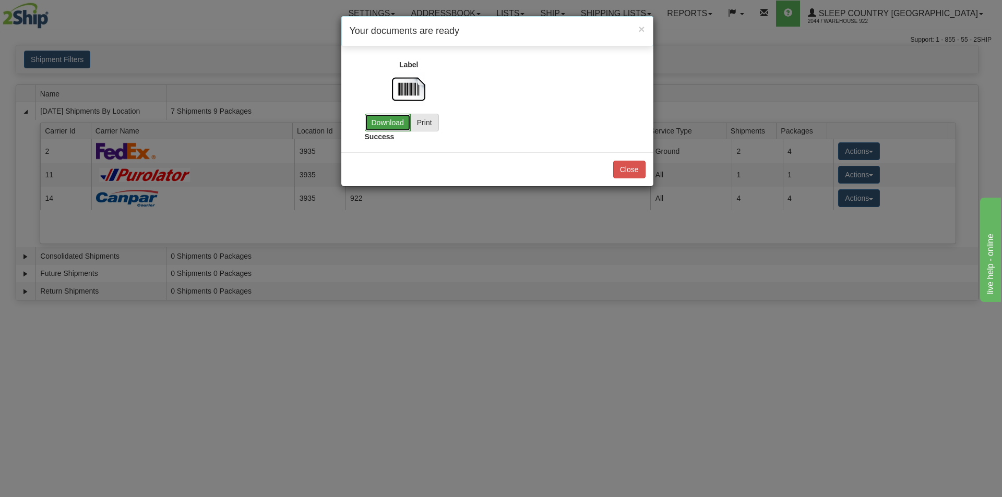
click at [390, 122] on link "Download" at bounding box center [388, 123] width 46 height 18
